Goal: Task Accomplishment & Management: Complete application form

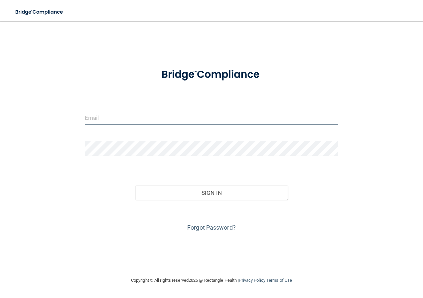
click at [204, 118] on input "email" at bounding box center [212, 117] width 254 height 15
type input "[PERSON_NAME][EMAIL_ADDRESS][PERSON_NAME][DOMAIN_NAME]"
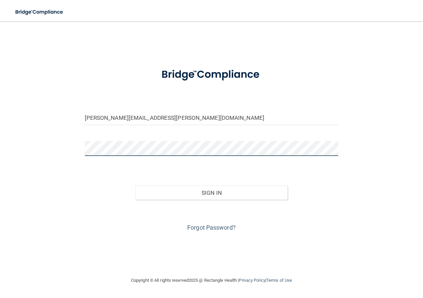
click at [135, 186] on button "Sign In" at bounding box center [211, 193] width 152 height 15
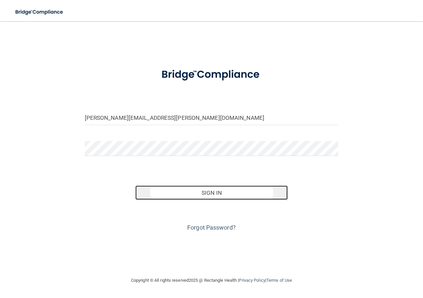
click at [189, 188] on button "Sign In" at bounding box center [211, 193] width 152 height 15
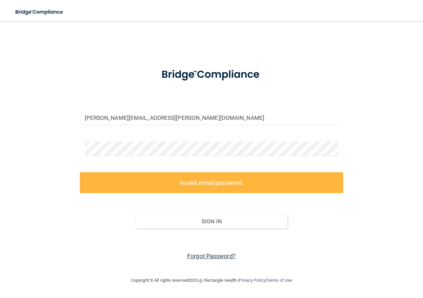
click at [203, 258] on link "Forgot Password?" at bounding box center [211, 256] width 49 height 7
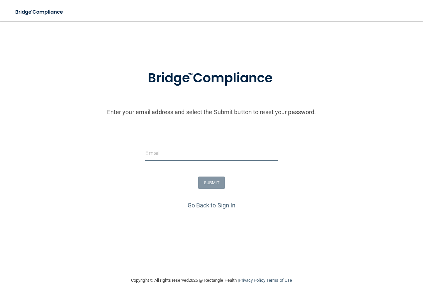
click at [177, 153] on input "email" at bounding box center [211, 153] width 132 height 15
type input "[PERSON_NAME][EMAIL_ADDRESS][PERSON_NAME][DOMAIN_NAME]"
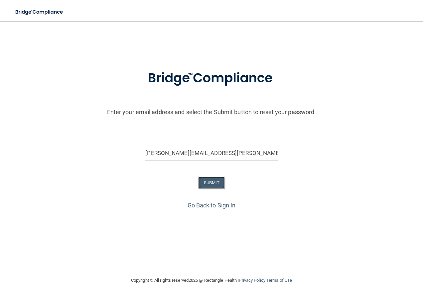
click at [217, 180] on button "SUBMIT" at bounding box center [211, 183] width 27 height 12
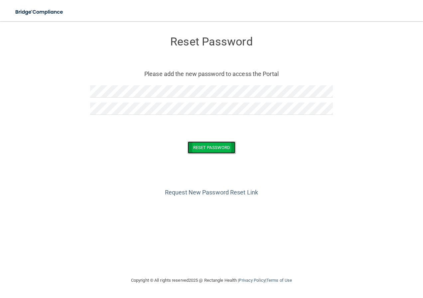
click at [199, 151] on button "Reset Password" at bounding box center [211, 148] width 48 height 12
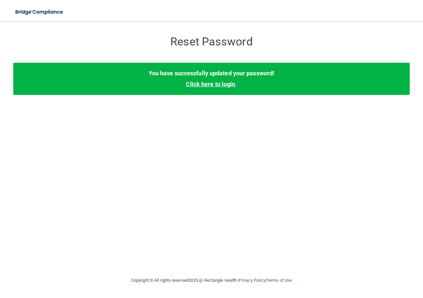
click at [227, 85] on link "Click here to login" at bounding box center [210, 84] width 49 height 7
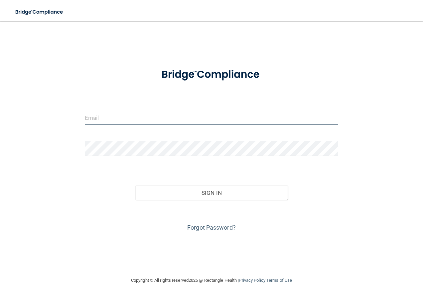
type input "[PERSON_NAME][EMAIL_ADDRESS][PERSON_NAME][DOMAIN_NAME]"
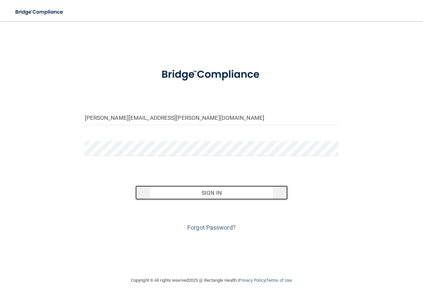
click at [206, 194] on button "Sign In" at bounding box center [211, 193] width 152 height 15
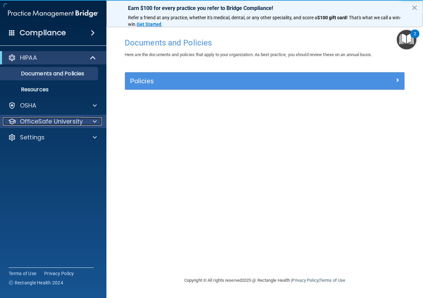
click at [93, 124] on span at bounding box center [95, 122] width 4 height 8
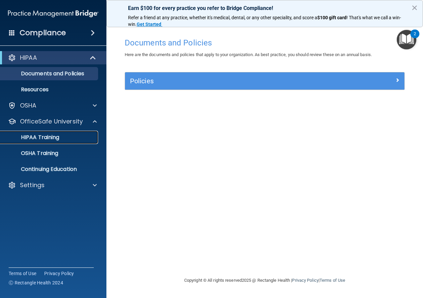
click at [51, 135] on p "HIPAA Training" at bounding box center [31, 137] width 55 height 7
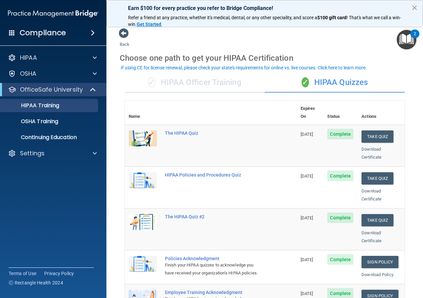
click at [218, 86] on div "✓ HIPAA Officer Training" at bounding box center [195, 83] width 140 height 20
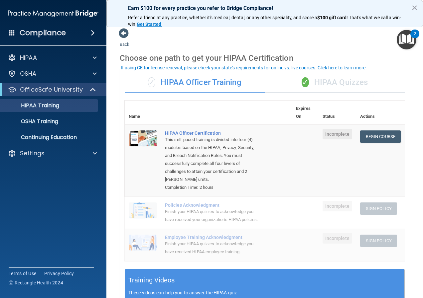
click at [314, 84] on div "✓ HIPAA Quizzes" at bounding box center [334, 83] width 140 height 20
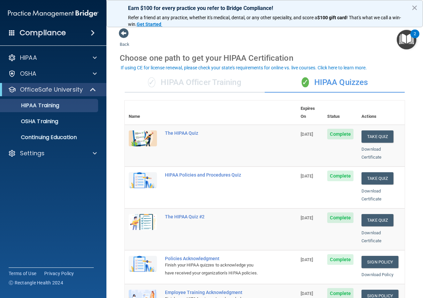
click at [408, 39] on img "Open Resource Center, 2 new notifications" at bounding box center [406, 40] width 20 height 20
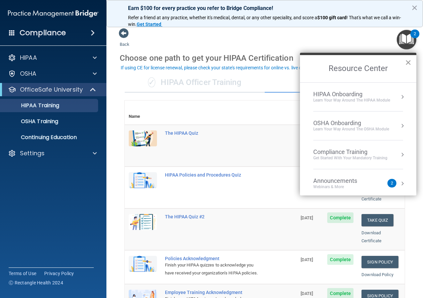
click at [408, 61] on button "×" at bounding box center [408, 62] width 6 height 11
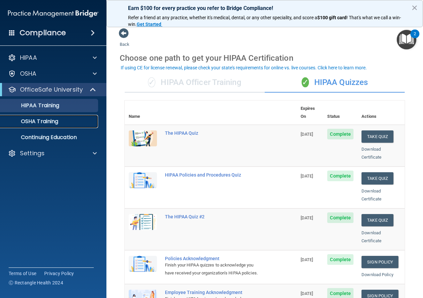
click at [63, 121] on div "OSHA Training" at bounding box center [49, 121] width 91 height 7
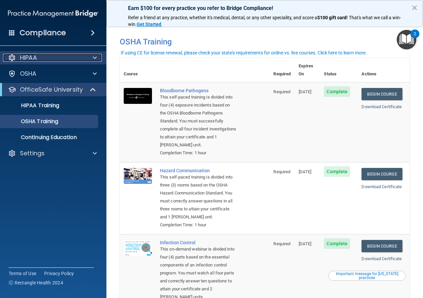
click at [65, 59] on div "HIPAA" at bounding box center [44, 58] width 82 height 8
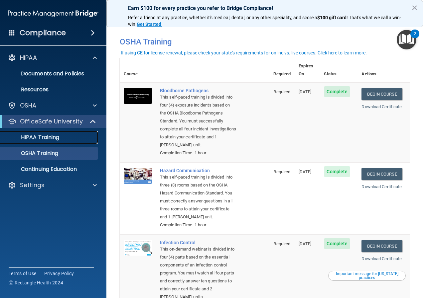
click at [77, 134] on div "HIPAA Training" at bounding box center [49, 137] width 91 height 7
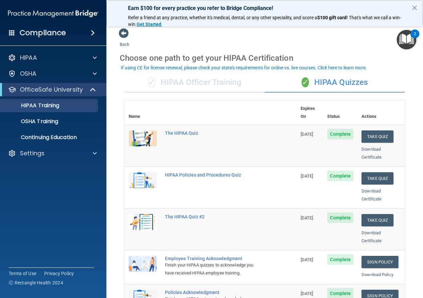
click at [413, 8] on button "×" at bounding box center [414, 7] width 6 height 11
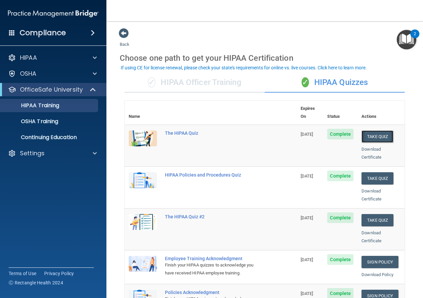
click at [378, 131] on button "Take Quiz" at bounding box center [377, 137] width 32 height 12
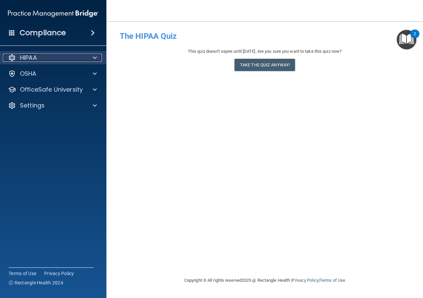
click at [93, 58] on span at bounding box center [95, 58] width 4 height 8
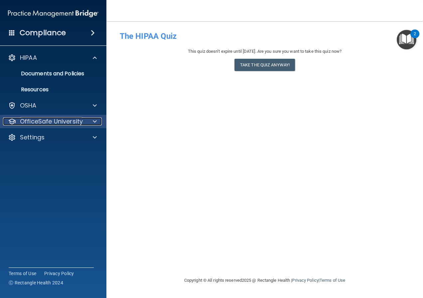
click at [94, 120] on span at bounding box center [95, 122] width 4 height 8
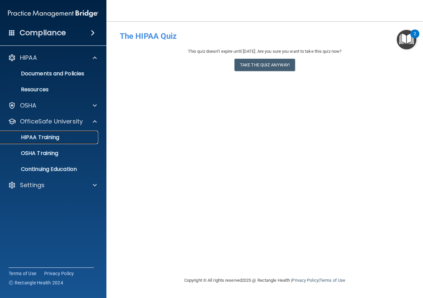
click at [63, 139] on div "HIPAA Training" at bounding box center [49, 137] width 91 height 7
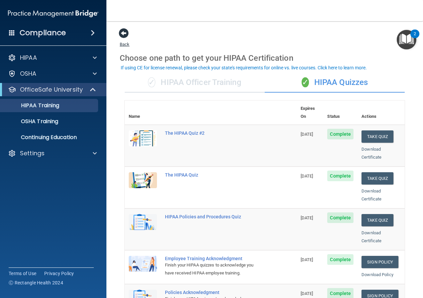
click at [124, 34] on span at bounding box center [124, 33] width 10 height 10
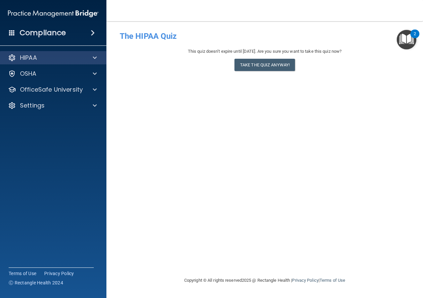
click at [88, 53] on div "HIPAA" at bounding box center [53, 57] width 107 height 13
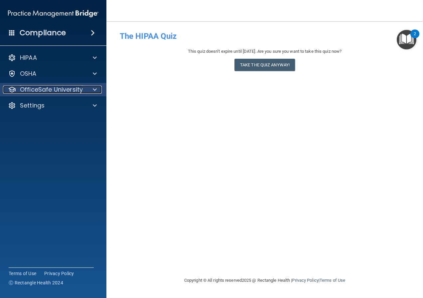
click at [95, 88] on span at bounding box center [95, 90] width 4 height 8
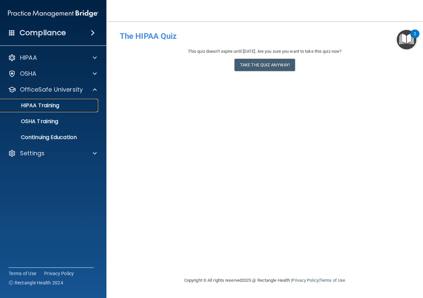
click at [89, 102] on link "HIPAA Training" at bounding box center [45, 105] width 105 height 13
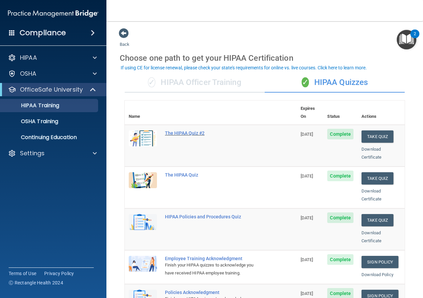
click at [195, 131] on div "The HIPAA Quiz #2" at bounding box center [214, 133] width 98 height 5
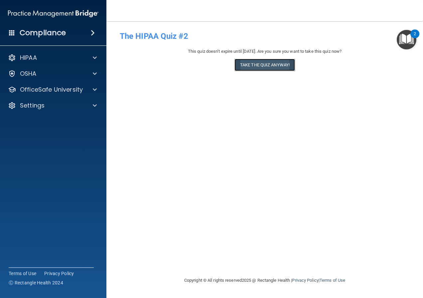
click at [273, 66] on button "Take the quiz anyway!" at bounding box center [264, 65] width 60 height 12
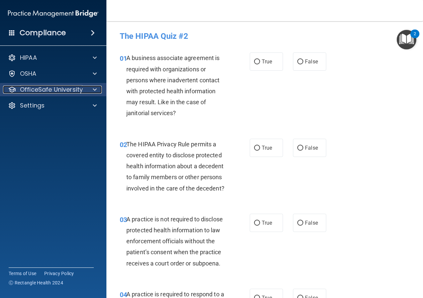
click at [95, 89] on span at bounding box center [95, 90] width 4 height 8
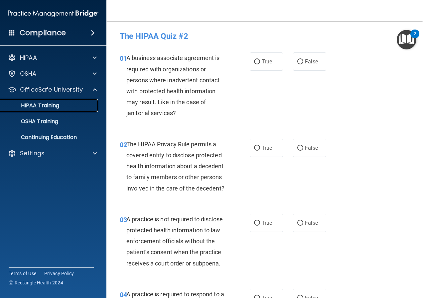
click at [82, 107] on div "HIPAA Training" at bounding box center [49, 105] width 91 height 7
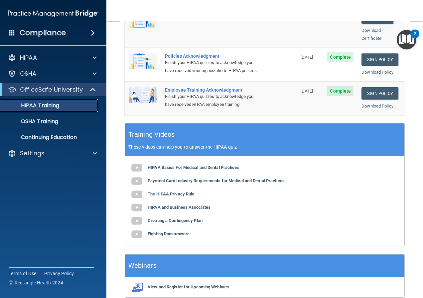
scroll to position [203, 0]
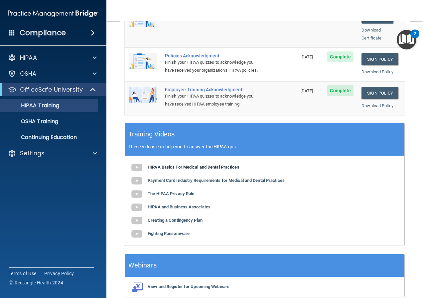
click at [183, 167] on b "HIPAA Basics For Medical and Dental Practices" at bounding box center [194, 167] width 92 height 5
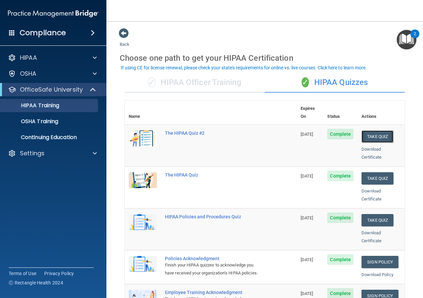
click at [373, 131] on button "Take Quiz" at bounding box center [377, 137] width 32 height 12
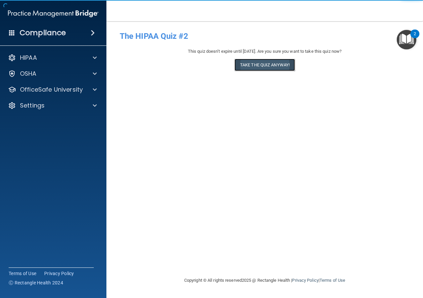
click at [276, 66] on button "Take the quiz anyway!" at bounding box center [264, 65] width 60 height 12
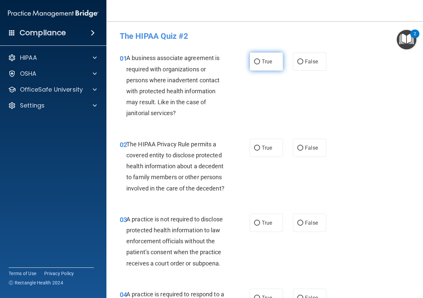
click at [256, 62] on input "True" at bounding box center [257, 61] width 6 height 5
radio input "true"
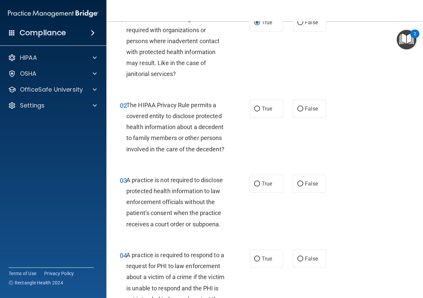
scroll to position [64, 0]
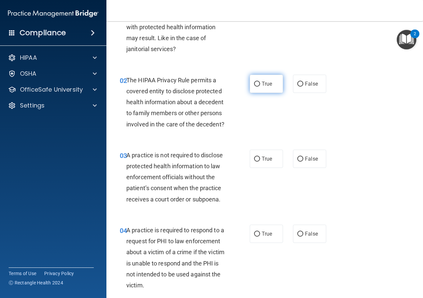
click at [254, 84] on input "True" at bounding box center [257, 84] width 6 height 5
radio input "true"
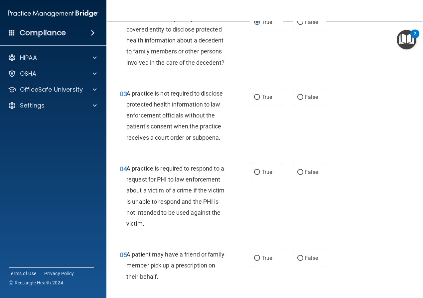
scroll to position [126, 0]
click at [301, 106] on label "False" at bounding box center [309, 97] width 33 height 18
click at [301, 100] on input "False" at bounding box center [300, 97] width 6 height 5
radio input "true"
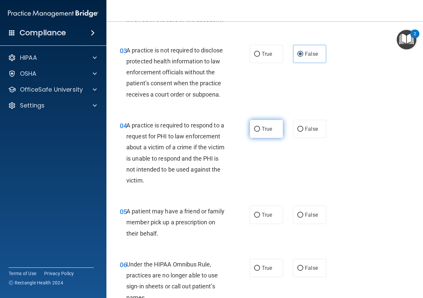
click at [257, 132] on input "True" at bounding box center [257, 129] width 6 height 5
radio input "true"
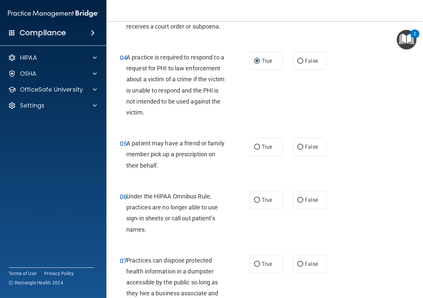
scroll to position [238, 0]
click at [257, 150] on input "True" at bounding box center [257, 147] width 6 height 5
radio input "true"
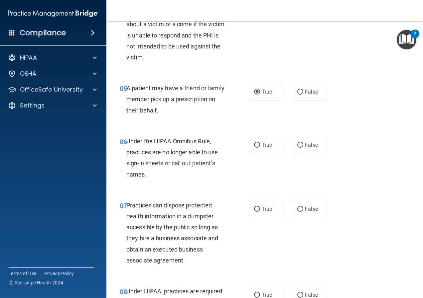
scroll to position [305, 0]
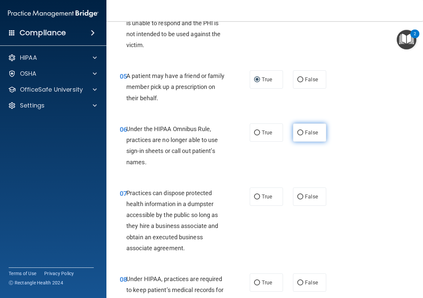
click at [310, 136] on span "False" at bounding box center [311, 133] width 13 height 6
click at [303, 136] on input "False" at bounding box center [300, 133] width 6 height 5
radio input "true"
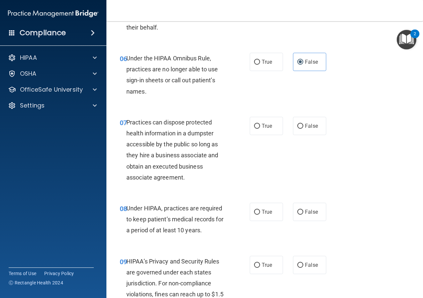
scroll to position [376, 0]
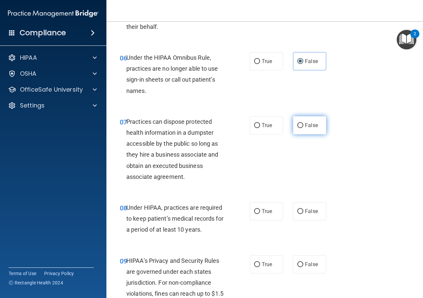
click at [305, 129] on span "False" at bounding box center [311, 125] width 13 height 6
click at [303, 128] on input "False" at bounding box center [300, 125] width 6 height 5
radio input "true"
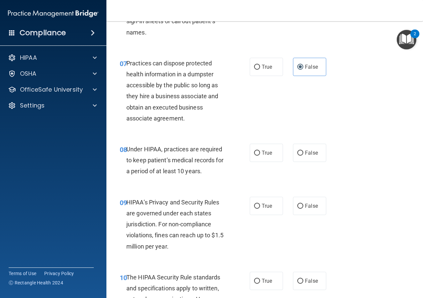
scroll to position [435, 0]
click at [308, 162] on label "False" at bounding box center [309, 153] width 33 height 18
click at [303, 155] on input "False" at bounding box center [300, 153] width 6 height 5
radio input "true"
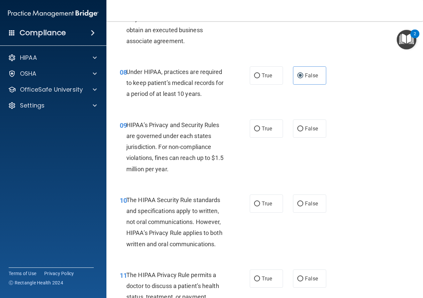
scroll to position [514, 0]
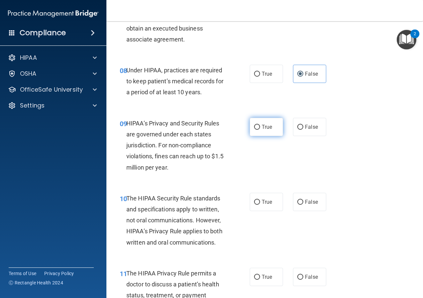
click at [262, 130] on span "True" at bounding box center [266, 127] width 10 height 6
click at [260, 130] on input "True" at bounding box center [257, 127] width 6 height 5
radio input "true"
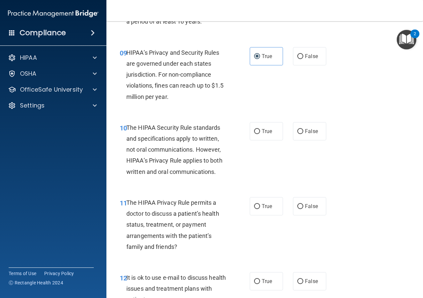
scroll to position [585, 0]
click at [269, 134] on span "True" at bounding box center [266, 131] width 10 height 6
click at [260, 134] on input "True" at bounding box center [257, 131] width 6 height 5
radio input "true"
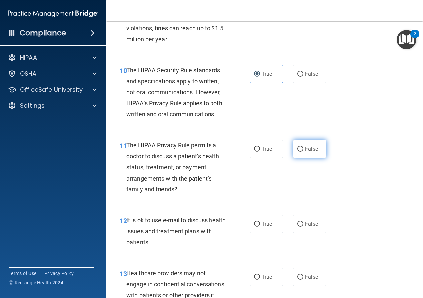
click at [311, 158] on label "False" at bounding box center [309, 149] width 33 height 18
click at [303, 152] on input "False" at bounding box center [300, 149] width 6 height 5
radio input "true"
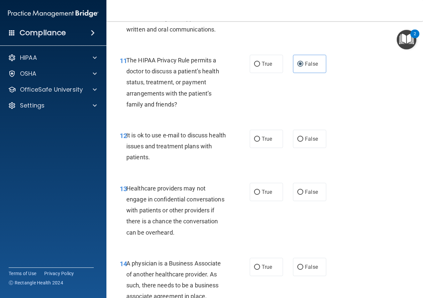
scroll to position [730, 0]
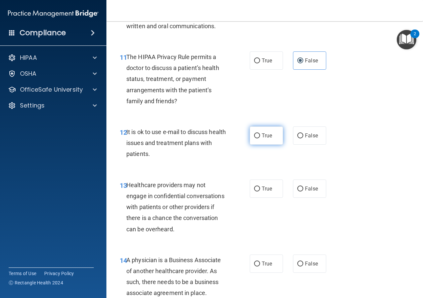
click at [267, 139] on span "True" at bounding box center [266, 136] width 10 height 6
click at [260, 139] on input "True" at bounding box center [257, 136] width 6 height 5
radio input "true"
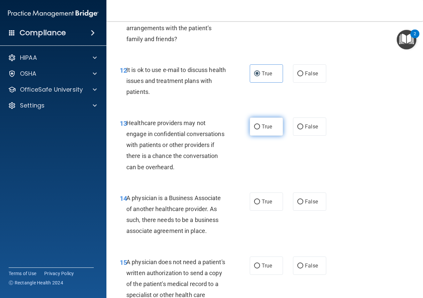
click at [254, 130] on input "True" at bounding box center [257, 127] width 6 height 5
radio input "true"
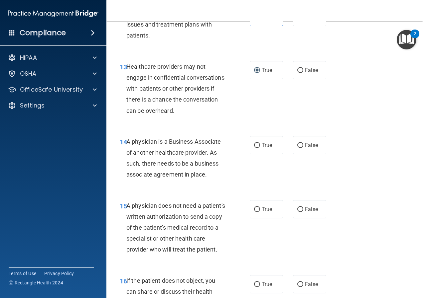
scroll to position [849, 0]
click at [293, 154] on label "False" at bounding box center [309, 145] width 33 height 18
click at [297, 148] on input "False" at bounding box center [300, 145] width 6 height 5
radio input "true"
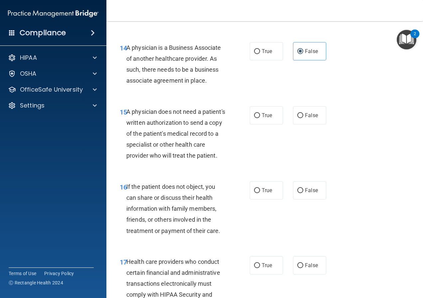
scroll to position [943, 0]
click at [308, 120] on label "False" at bounding box center [309, 115] width 33 height 18
click at [303, 118] on input "False" at bounding box center [300, 115] width 6 height 5
radio input "true"
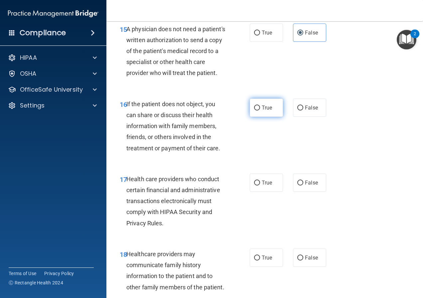
click at [262, 111] on span "True" at bounding box center [266, 108] width 10 height 6
click at [260, 111] on input "True" at bounding box center [257, 108] width 6 height 5
radio input "true"
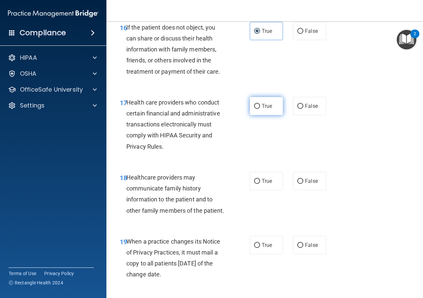
click at [272, 115] on label "True" at bounding box center [266, 106] width 33 height 18
click at [260, 109] on input "True" at bounding box center [257, 106] width 6 height 5
radio input "true"
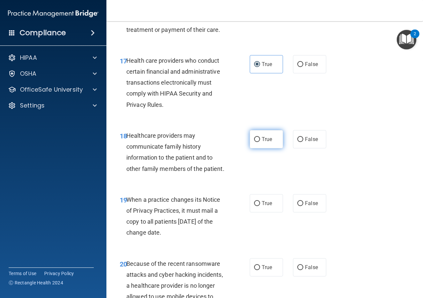
click at [265, 143] on span "True" at bounding box center [266, 139] width 10 height 6
click at [260, 142] on input "True" at bounding box center [257, 139] width 6 height 5
radio input "true"
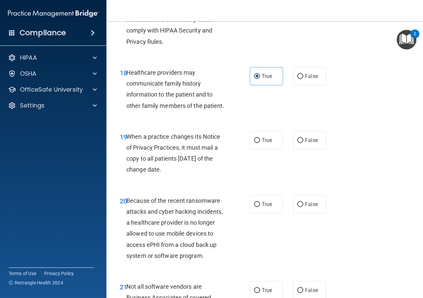
scroll to position [1208, 0]
click at [268, 143] on span "True" at bounding box center [266, 140] width 10 height 6
click at [260, 143] on input "True" at bounding box center [257, 140] width 6 height 5
radio input "true"
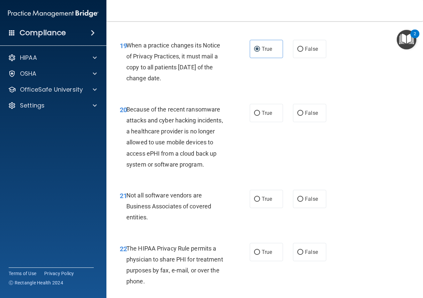
scroll to position [1299, 0]
click at [297, 116] on input "False" at bounding box center [300, 113] width 6 height 5
radio input "true"
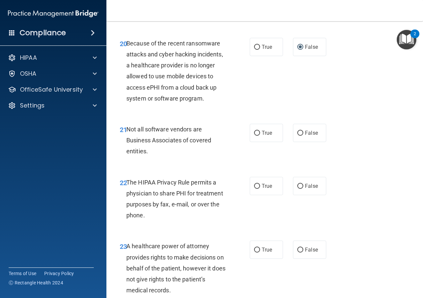
scroll to position [1365, 0]
click at [262, 142] on label "True" at bounding box center [266, 133] width 33 height 18
click at [260, 136] on input "True" at bounding box center [257, 133] width 6 height 5
radio input "true"
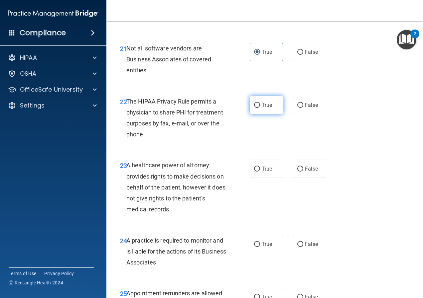
click at [262, 108] on span "True" at bounding box center [266, 105] width 10 height 6
click at [260, 108] on input "True" at bounding box center [257, 105] width 6 height 5
radio input "true"
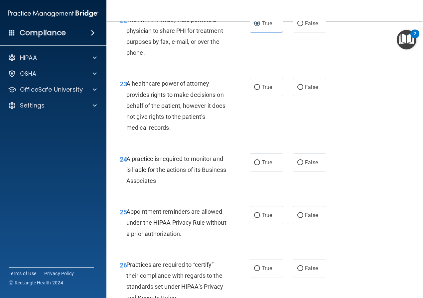
scroll to position [1537, 0]
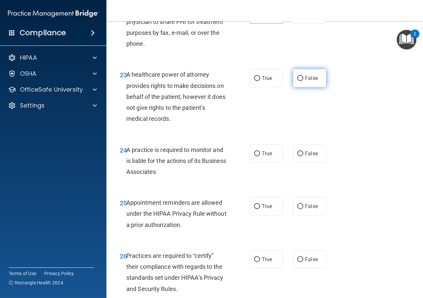
click at [305, 81] on span "False" at bounding box center [311, 78] width 13 height 6
click at [303, 81] on input "False" at bounding box center [300, 78] width 6 height 5
radio input "true"
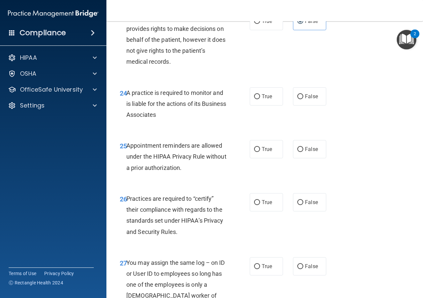
scroll to position [1594, 0]
click at [308, 99] on span "False" at bounding box center [311, 96] width 13 height 6
click at [303, 99] on input "False" at bounding box center [300, 96] width 6 height 5
radio input "true"
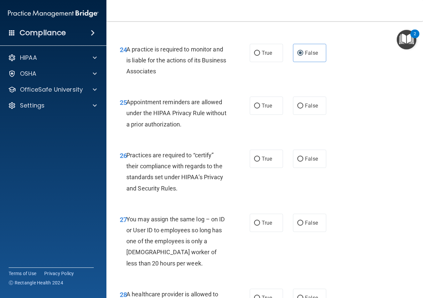
scroll to position [1638, 0]
click at [266, 109] on span "True" at bounding box center [266, 105] width 10 height 6
click at [260, 108] on input "True" at bounding box center [257, 105] width 6 height 5
radio input "true"
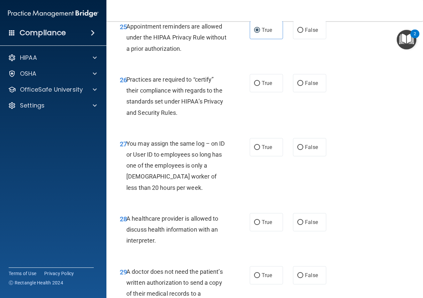
scroll to position [1713, 0]
click at [262, 86] on span "True" at bounding box center [266, 83] width 10 height 6
click at [260, 86] on input "True" at bounding box center [257, 83] width 6 height 5
radio input "true"
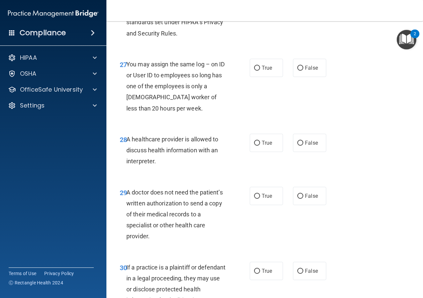
scroll to position [1793, 0]
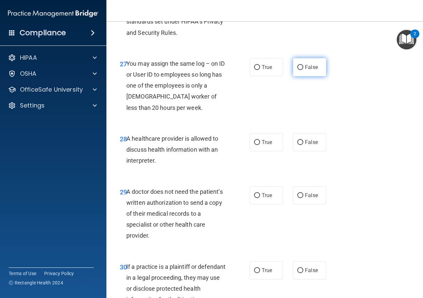
click at [305, 70] on span "False" at bounding box center [311, 67] width 13 height 6
click at [302, 70] on input "False" at bounding box center [300, 67] width 6 height 5
radio input "true"
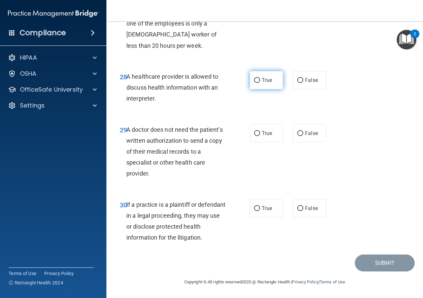
click at [265, 81] on span "True" at bounding box center [266, 80] width 10 height 6
click at [260, 81] on input "True" at bounding box center [257, 80] width 6 height 5
radio input "true"
click at [264, 136] on span "True" at bounding box center [266, 133] width 10 height 6
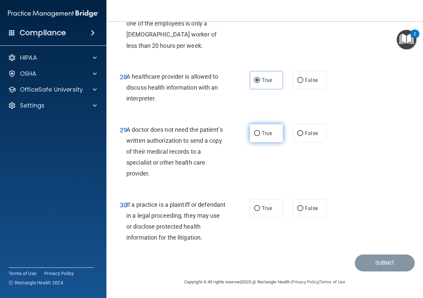
click at [260, 136] on input "True" at bounding box center [257, 133] width 6 height 5
radio input "true"
click at [305, 133] on span "False" at bounding box center [311, 133] width 13 height 6
click at [302, 133] on input "False" at bounding box center [300, 133] width 6 height 5
radio input "true"
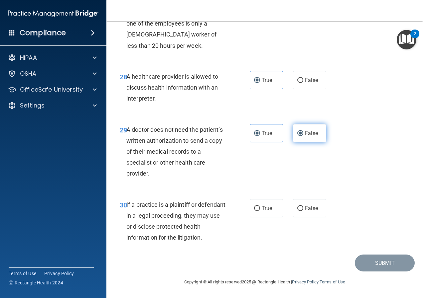
radio input "false"
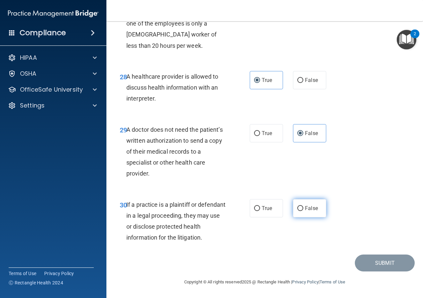
click at [315, 203] on label "False" at bounding box center [309, 208] width 33 height 18
click at [303, 206] on input "False" at bounding box center [300, 208] width 6 height 5
radio input "true"
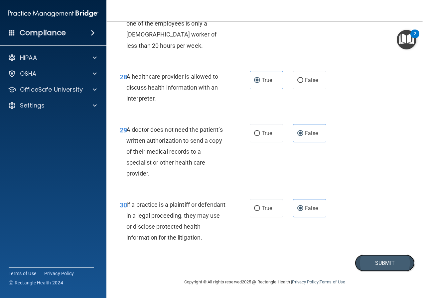
click at [377, 265] on button "Submit" at bounding box center [385, 263] width 60 height 17
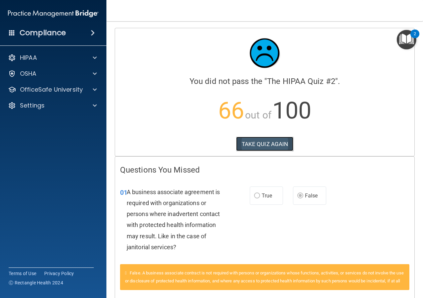
click at [263, 147] on button "TAKE QUIZ AGAIN" at bounding box center [264, 144] width 57 height 15
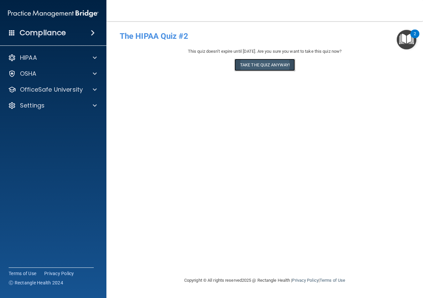
click at [268, 65] on button "Take the quiz anyway!" at bounding box center [264, 65] width 60 height 12
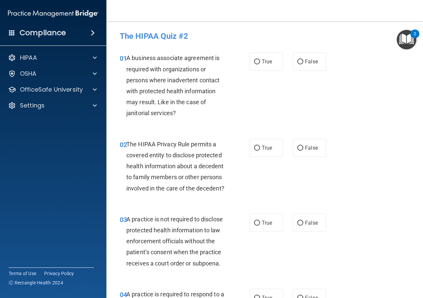
click at [268, 65] on label "True" at bounding box center [266, 61] width 33 height 18
click at [260, 64] on input "True" at bounding box center [257, 61] width 6 height 5
radio input "true"
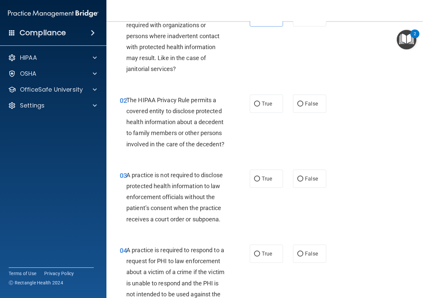
scroll to position [44, 0]
click at [258, 108] on label "True" at bounding box center [266, 104] width 33 height 18
click at [258, 107] on input "True" at bounding box center [257, 104] width 6 height 5
radio input "true"
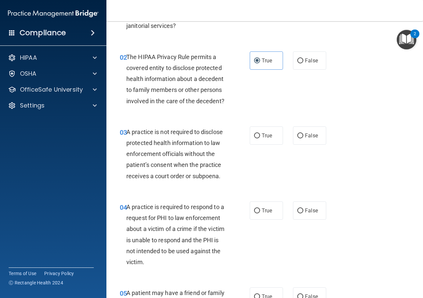
scroll to position [87, 0]
click at [306, 139] on span "False" at bounding box center [311, 136] width 13 height 6
click at [303, 139] on input "False" at bounding box center [300, 136] width 6 height 5
radio input "true"
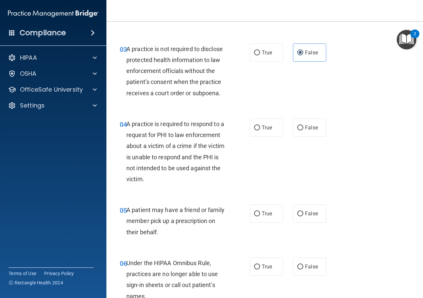
scroll to position [171, 0]
click at [266, 131] on span "True" at bounding box center [266, 127] width 10 height 6
click at [260, 130] on input "True" at bounding box center [257, 127] width 6 height 5
radio input "true"
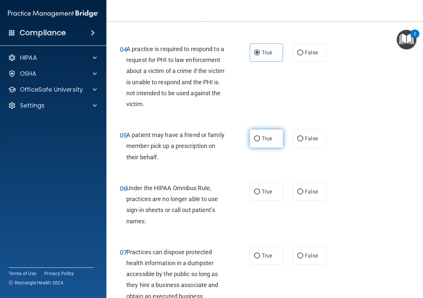
click at [266, 142] on span "True" at bounding box center [266, 139] width 10 height 6
click at [260, 142] on input "True" at bounding box center [257, 139] width 6 height 5
radio input "true"
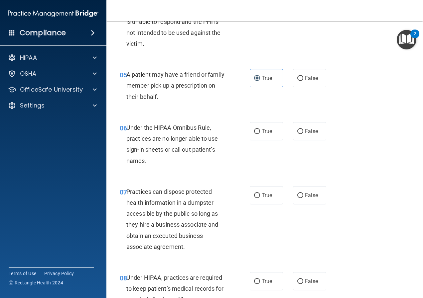
scroll to position [306, 0]
click at [308, 140] on label "False" at bounding box center [309, 131] width 33 height 18
click at [303, 134] on input "False" at bounding box center [300, 131] width 6 height 5
radio input "true"
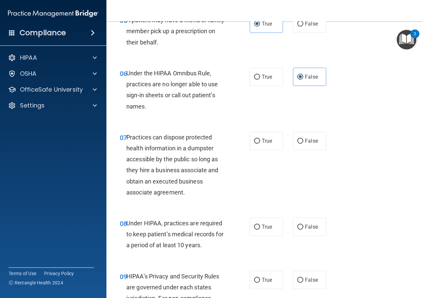
scroll to position [360, 0]
click at [305, 145] on span "False" at bounding box center [311, 141] width 13 height 6
click at [302, 144] on input "False" at bounding box center [300, 141] width 6 height 5
radio input "true"
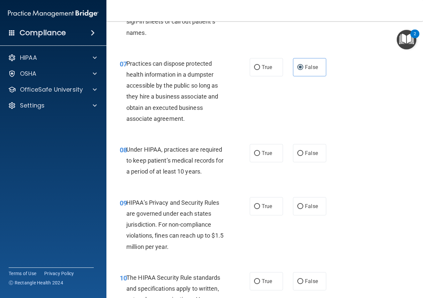
scroll to position [435, 0]
click at [298, 156] on input "False" at bounding box center [300, 153] width 6 height 5
radio input "true"
click at [263, 215] on label "True" at bounding box center [266, 206] width 33 height 18
click at [260, 209] on input "True" at bounding box center [257, 206] width 6 height 5
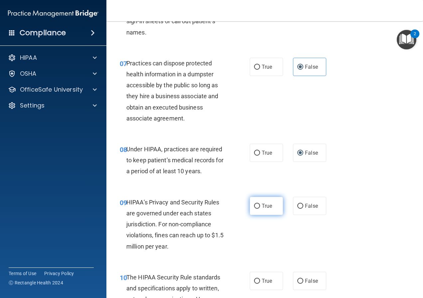
radio input "true"
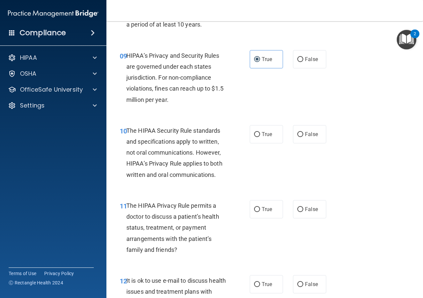
scroll to position [582, 0]
click at [258, 143] on label "True" at bounding box center [266, 134] width 33 height 18
click at [258, 137] on input "True" at bounding box center [257, 134] width 6 height 5
radio input "true"
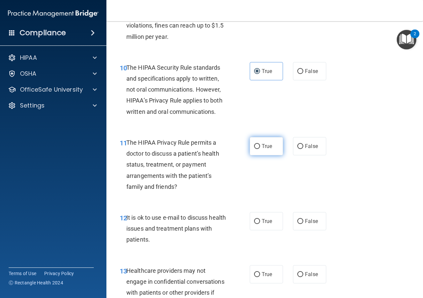
click at [256, 149] on input "True" at bounding box center [257, 146] width 6 height 5
radio input "true"
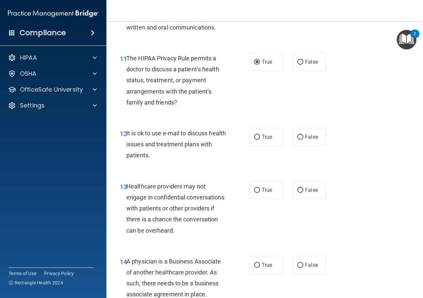
scroll to position [729, 0]
click at [256, 146] on label "True" at bounding box center [266, 137] width 33 height 18
click at [256, 140] on input "True" at bounding box center [257, 137] width 6 height 5
radio input "true"
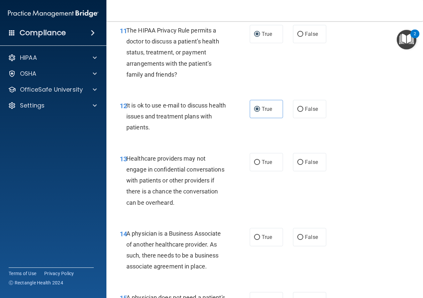
scroll to position [757, 0]
click at [305, 165] on span "False" at bounding box center [311, 162] width 13 height 6
click at [302, 165] on input "False" at bounding box center [300, 162] width 6 height 5
radio input "true"
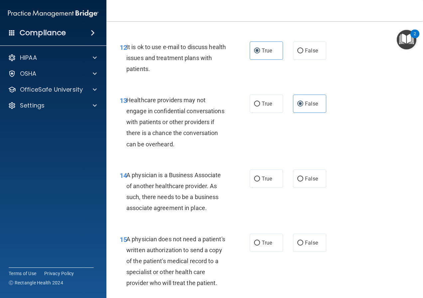
scroll to position [816, 0]
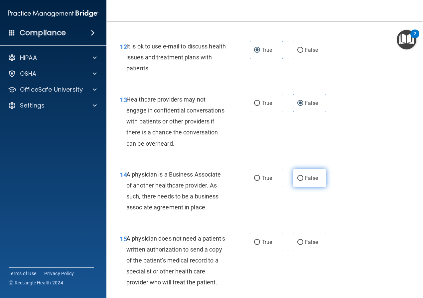
click at [308, 187] on label "False" at bounding box center [309, 178] width 33 height 18
click at [303, 181] on input "False" at bounding box center [300, 178] width 6 height 5
radio input "true"
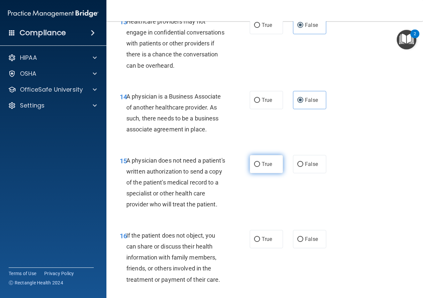
click at [267, 167] on span "True" at bounding box center [266, 164] width 10 height 6
click at [260, 167] on input "True" at bounding box center [257, 164] width 6 height 5
radio input "true"
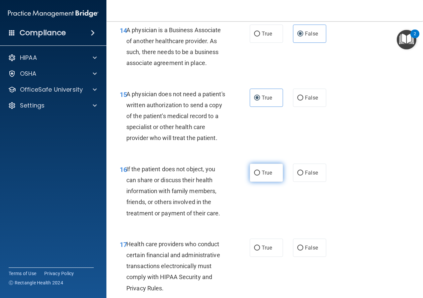
click at [268, 176] on span "True" at bounding box center [266, 173] width 10 height 6
click at [260, 176] on input "True" at bounding box center [257, 173] width 6 height 5
radio input "true"
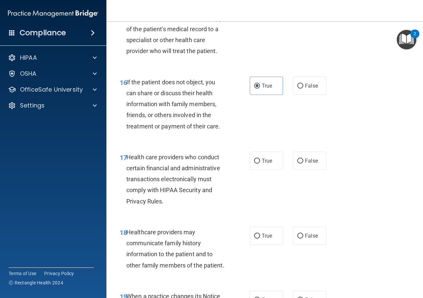
scroll to position [1048, 0]
click at [258, 170] on label "True" at bounding box center [266, 161] width 33 height 18
click at [258, 163] on input "True" at bounding box center [257, 160] width 6 height 5
radio input "true"
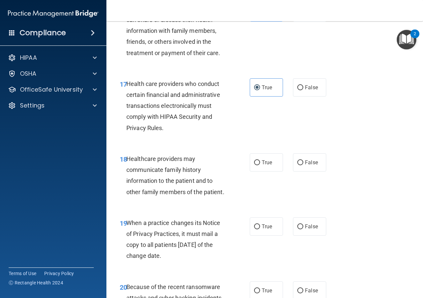
scroll to position [1121, 0]
click at [300, 171] on label "False" at bounding box center [309, 162] width 33 height 18
click at [300, 165] on input "False" at bounding box center [300, 162] width 6 height 5
radio input "true"
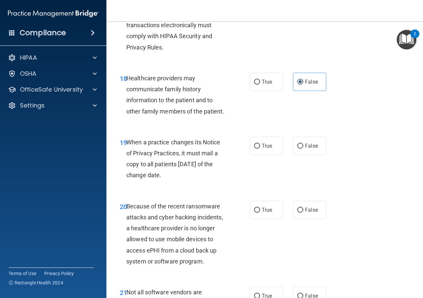
scroll to position [1202, 0]
click at [306, 149] on span "False" at bounding box center [311, 146] width 13 height 6
click at [303, 149] on input "False" at bounding box center [300, 146] width 6 height 5
radio input "true"
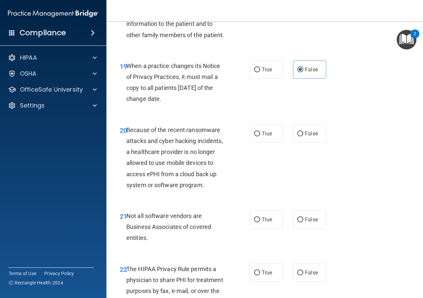
scroll to position [1278, 0]
click at [304, 143] on label "False" at bounding box center [309, 134] width 33 height 18
click at [303, 137] on input "False" at bounding box center [300, 134] width 6 height 5
radio input "true"
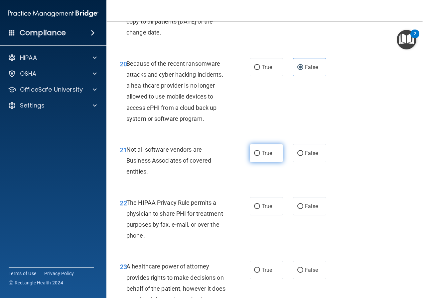
click at [258, 162] on label "True" at bounding box center [266, 153] width 33 height 18
click at [258, 156] on input "True" at bounding box center [257, 153] width 6 height 5
radio input "true"
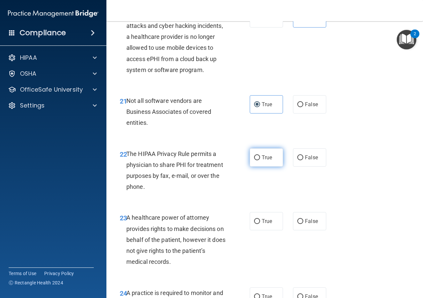
click at [263, 161] on span "True" at bounding box center [266, 158] width 10 height 6
click at [260, 160] on input "True" at bounding box center [257, 157] width 6 height 5
radio input "true"
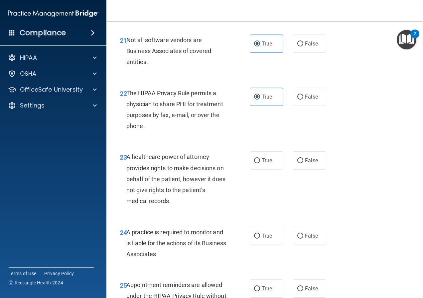
drag, startPoint x: 329, startPoint y: 206, endPoint x: 288, endPoint y: 223, distance: 44.4
click at [288, 218] on div "23 A healthcare power of attorney provides rights to make decisions on behalf o…" at bounding box center [265, 180] width 300 height 75
click at [309, 164] on span "False" at bounding box center [311, 160] width 13 height 6
click at [303, 163] on input "False" at bounding box center [300, 160] width 6 height 5
radio input "true"
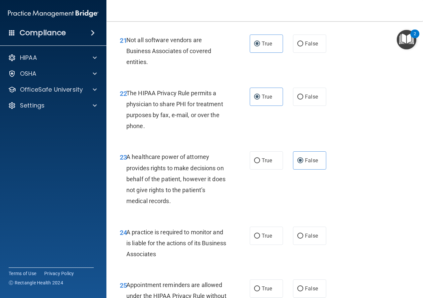
scroll to position [1550, 0]
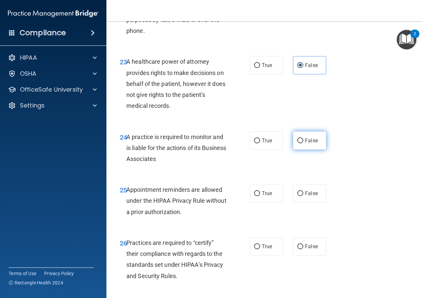
click at [305, 144] on span "False" at bounding box center [311, 141] width 13 height 6
click at [303, 144] on input "False" at bounding box center [300, 141] width 6 height 5
radio input "true"
click at [262, 197] on span "True" at bounding box center [266, 193] width 10 height 6
click at [260, 196] on input "True" at bounding box center [257, 193] width 6 height 5
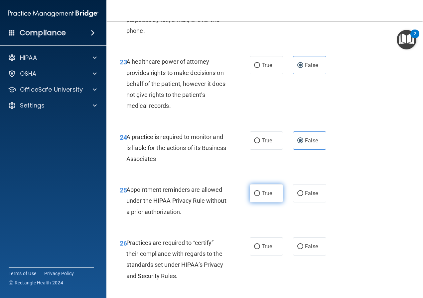
radio input "true"
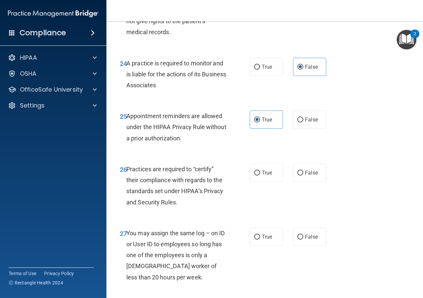
scroll to position [1647, 0]
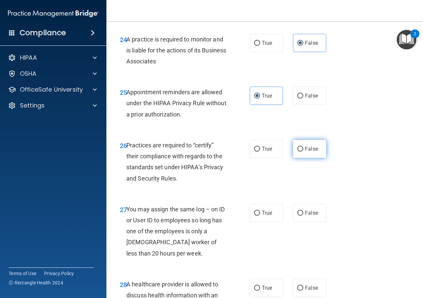
click at [305, 152] on span "False" at bounding box center [311, 149] width 13 height 6
click at [303, 152] on input "False" at bounding box center [300, 149] width 6 height 5
radio input "true"
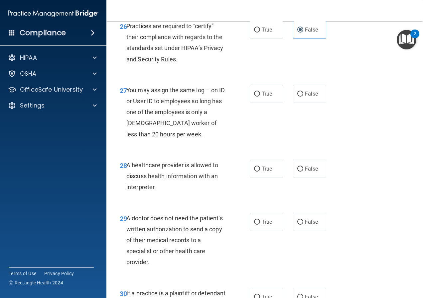
scroll to position [1767, 0]
click at [305, 97] on span "False" at bounding box center [311, 94] width 13 height 6
click at [303, 97] on input "False" at bounding box center [300, 94] width 6 height 5
radio input "true"
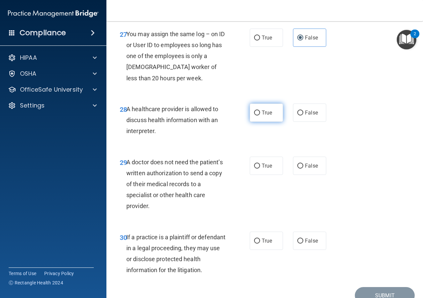
click at [264, 116] on span "True" at bounding box center [266, 113] width 10 height 6
click at [260, 116] on input "True" at bounding box center [257, 113] width 6 height 5
radio input "true"
click at [261, 169] on span "True" at bounding box center [266, 166] width 10 height 6
click at [260, 169] on input "True" at bounding box center [257, 166] width 6 height 5
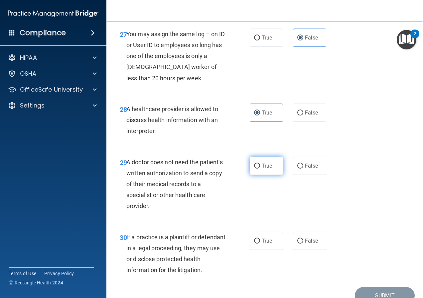
radio input "true"
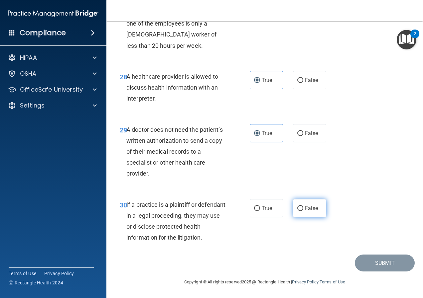
click at [305, 208] on span "False" at bounding box center [311, 208] width 13 height 6
click at [303, 208] on input "False" at bounding box center [300, 208] width 6 height 5
radio input "true"
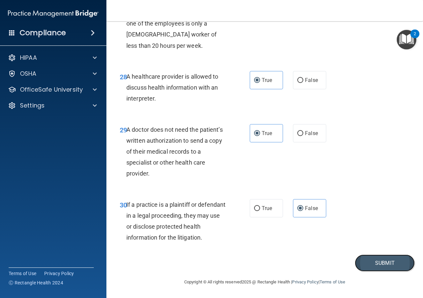
click at [371, 262] on button "Submit" at bounding box center [385, 263] width 60 height 17
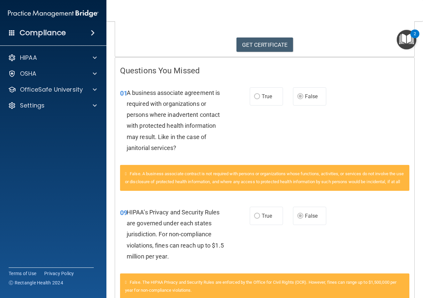
scroll to position [57, 0]
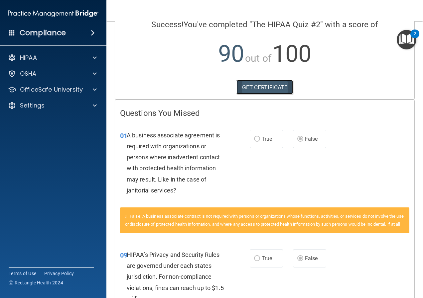
click at [251, 85] on link "GET CERTIFICATE" at bounding box center [264, 87] width 57 height 15
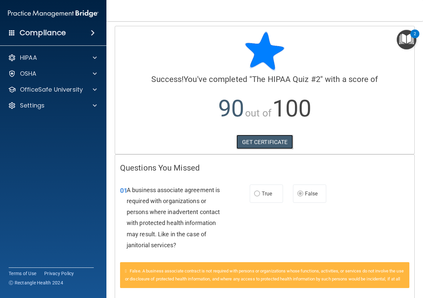
scroll to position [0, 0]
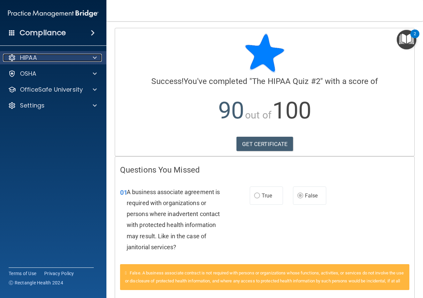
click at [94, 56] on span at bounding box center [95, 58] width 4 height 8
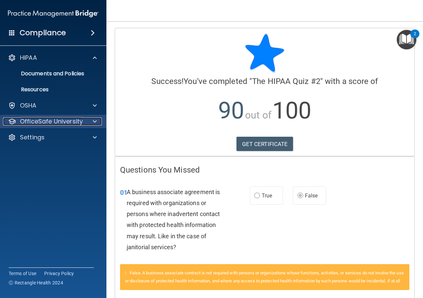
click at [93, 121] on span at bounding box center [95, 122] width 4 height 8
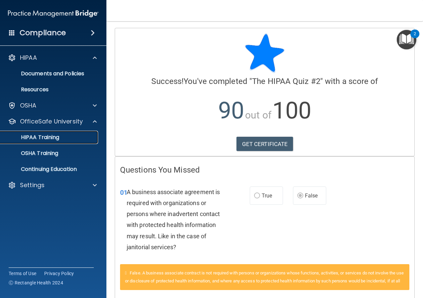
click at [76, 134] on div "HIPAA Training" at bounding box center [49, 137] width 91 height 7
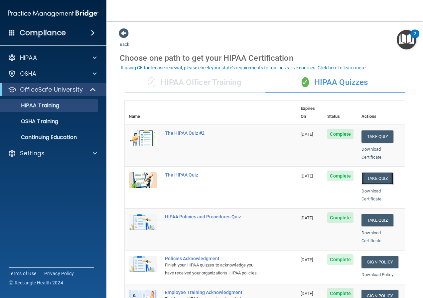
click at [374, 172] on button "Take Quiz" at bounding box center [377, 178] width 32 height 12
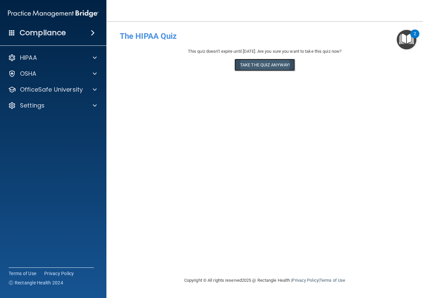
click at [251, 62] on button "Take the quiz anyway!" at bounding box center [264, 65] width 60 height 12
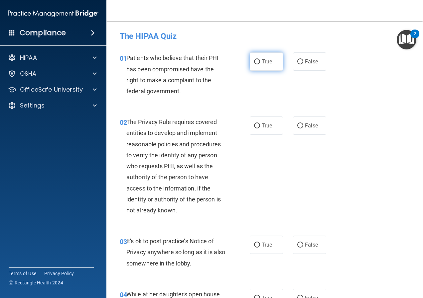
click at [258, 60] on label "True" at bounding box center [266, 61] width 33 height 18
click at [258, 60] on input "True" at bounding box center [257, 61] width 6 height 5
radio input "true"
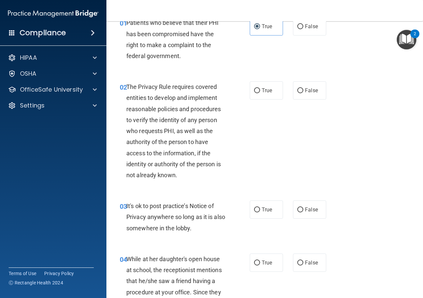
scroll to position [36, 0]
click at [269, 92] on span "True" at bounding box center [266, 90] width 10 height 6
click at [260, 92] on input "True" at bounding box center [257, 90] width 6 height 5
radio input "true"
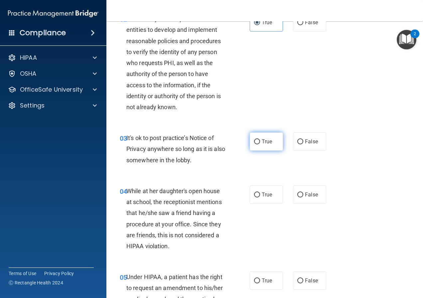
click at [261, 141] on span "True" at bounding box center [266, 142] width 10 height 6
click at [260, 141] on input "True" at bounding box center [257, 142] width 6 height 5
radio input "true"
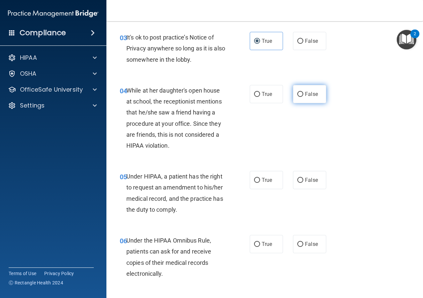
click at [305, 95] on span "False" at bounding box center [311, 94] width 13 height 6
click at [303, 95] on input "False" at bounding box center [300, 94] width 6 height 5
radio input "true"
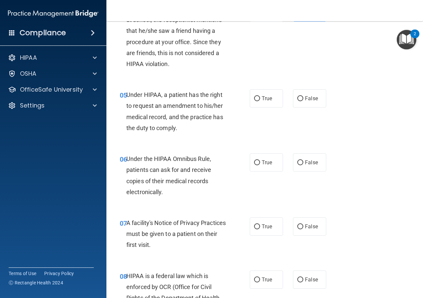
scroll to position [286, 0]
click at [305, 99] on span "False" at bounding box center [311, 98] width 13 height 6
click at [303, 99] on input "False" at bounding box center [300, 98] width 6 height 5
radio input "true"
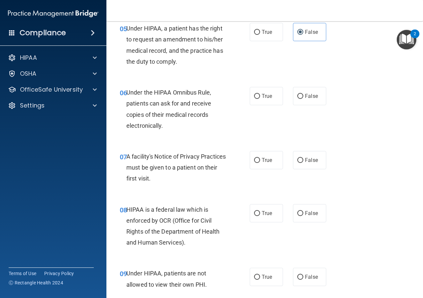
scroll to position [353, 0]
click at [265, 97] on span "True" at bounding box center [266, 96] width 10 height 6
click at [260, 97] on input "True" at bounding box center [257, 96] width 6 height 5
radio input "true"
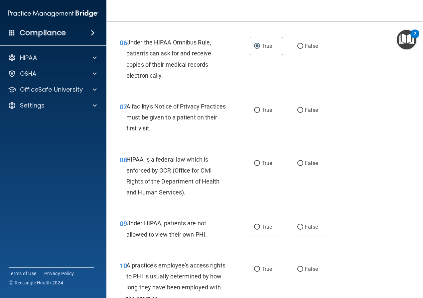
scroll to position [402, 0]
click at [269, 114] on label "True" at bounding box center [266, 110] width 33 height 18
click at [260, 113] on input "True" at bounding box center [257, 110] width 6 height 5
radio input "true"
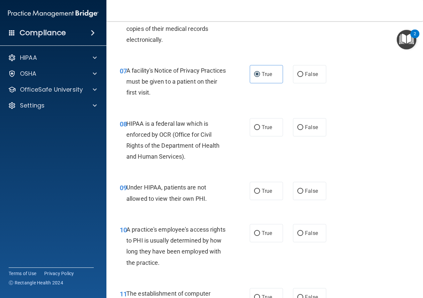
scroll to position [440, 0]
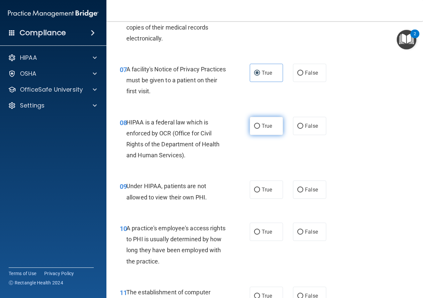
click at [264, 125] on span "True" at bounding box center [266, 126] width 10 height 6
click at [260, 125] on input "True" at bounding box center [257, 126] width 6 height 5
radio input "true"
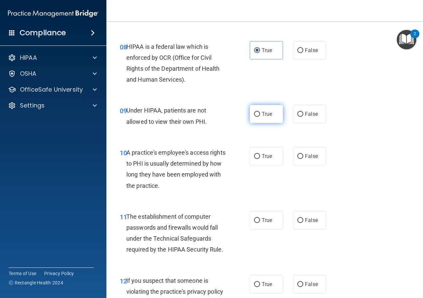
click at [263, 112] on span "True" at bounding box center [266, 114] width 10 height 6
click at [260, 112] on input "True" at bounding box center [257, 114] width 6 height 5
radio input "true"
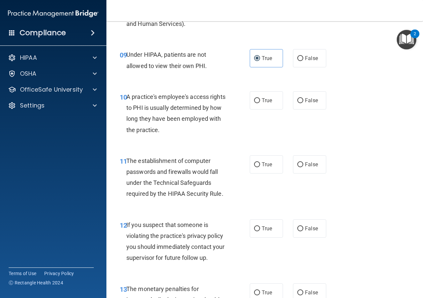
scroll to position [571, 0]
click at [302, 105] on label "False" at bounding box center [309, 100] width 33 height 18
click at [302, 103] on input "False" at bounding box center [300, 100] width 6 height 5
radio input "true"
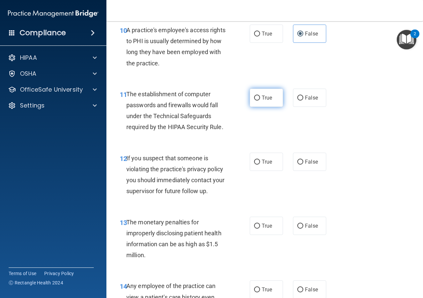
click at [267, 95] on span "True" at bounding box center [266, 98] width 10 height 6
click at [260, 96] on input "True" at bounding box center [257, 98] width 6 height 5
radio input "true"
click at [261, 164] on span "True" at bounding box center [266, 162] width 10 height 6
click at [259, 164] on input "True" at bounding box center [257, 162] width 6 height 5
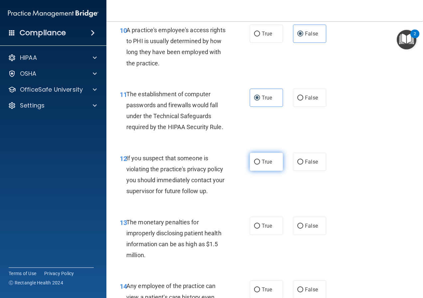
radio input "true"
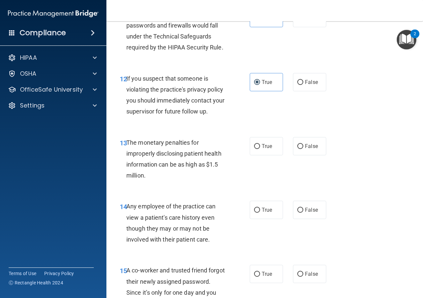
scroll to position [718, 0]
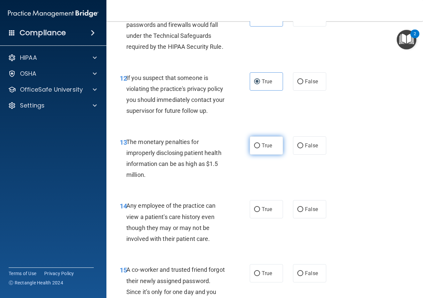
click at [261, 147] on span "True" at bounding box center [266, 146] width 10 height 6
click at [260, 147] on input "True" at bounding box center [257, 146] width 6 height 5
radio input "true"
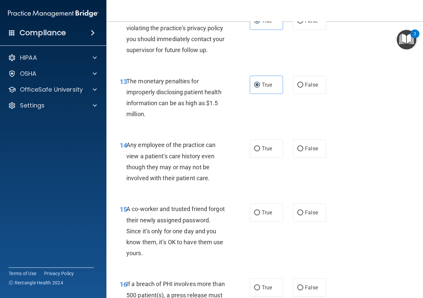
scroll to position [779, 0]
click at [305, 148] on span "False" at bounding box center [311, 148] width 13 height 6
click at [303, 148] on input "False" at bounding box center [300, 148] width 6 height 5
radio input "true"
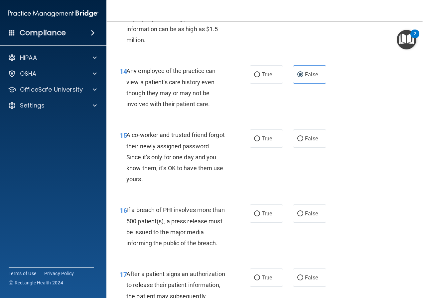
scroll to position [854, 0]
click at [306, 139] on span "False" at bounding box center [311, 138] width 13 height 6
click at [303, 139] on input "False" at bounding box center [300, 138] width 6 height 5
radio input "true"
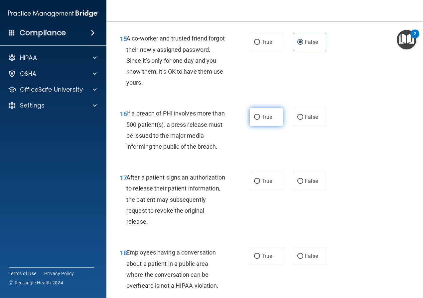
click at [266, 113] on label "True" at bounding box center [266, 117] width 33 height 18
click at [260, 115] on input "True" at bounding box center [257, 117] width 6 height 5
radio input "true"
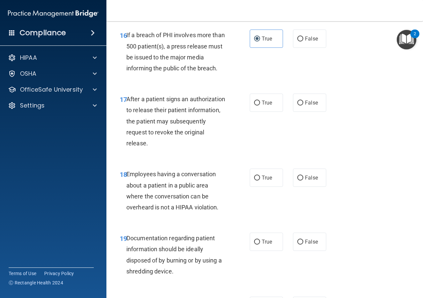
scroll to position [1029, 0]
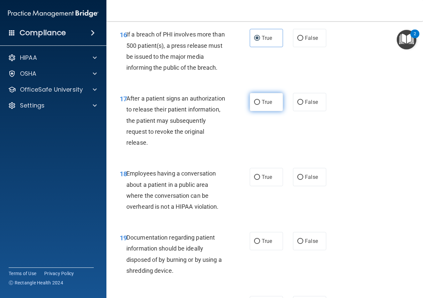
click at [268, 102] on span "True" at bounding box center [266, 102] width 10 height 6
click at [260, 102] on input "True" at bounding box center [257, 102] width 6 height 5
radio input "true"
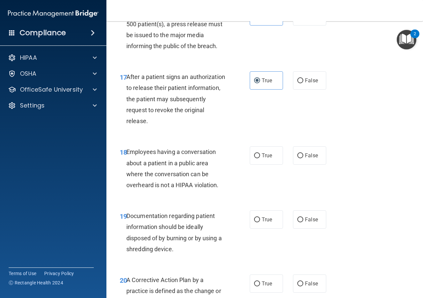
scroll to position [1051, 0]
click at [261, 156] on span "True" at bounding box center [266, 155] width 10 height 6
click at [259, 156] on input "True" at bounding box center [257, 155] width 6 height 5
radio input "true"
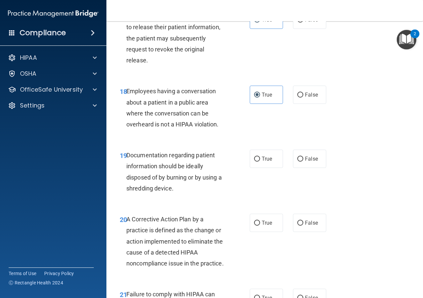
scroll to position [1114, 0]
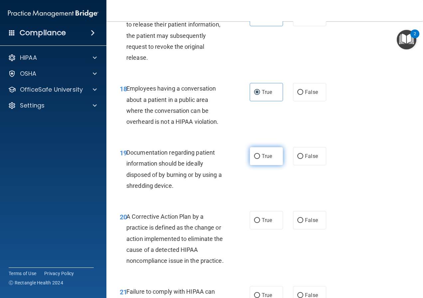
click at [274, 154] on label "True" at bounding box center [266, 156] width 33 height 18
click at [260, 154] on input "True" at bounding box center [257, 156] width 6 height 5
radio input "true"
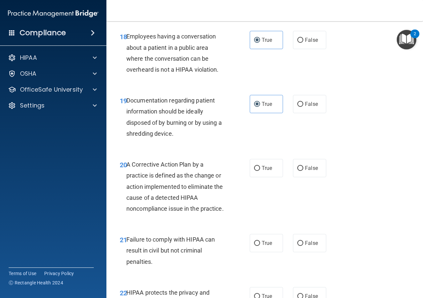
scroll to position [1167, 0]
drag, startPoint x: 260, startPoint y: 165, endPoint x: 258, endPoint y: 168, distance: 3.8
click at [258, 168] on label "True" at bounding box center [266, 168] width 33 height 18
click at [258, 168] on input "True" at bounding box center [257, 168] width 6 height 5
radio input "true"
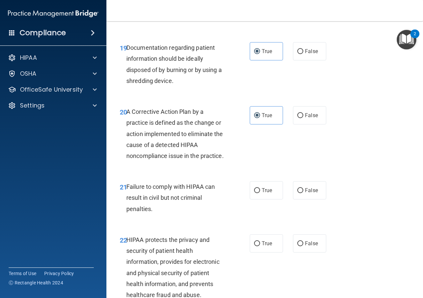
scroll to position [1256, 0]
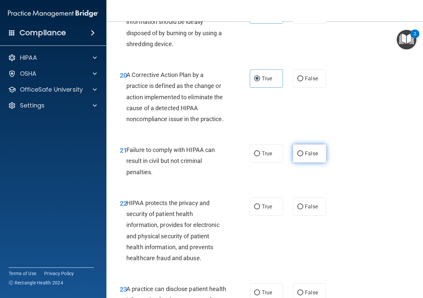
click at [308, 157] on span "False" at bounding box center [311, 154] width 13 height 6
click at [303, 156] on input "False" at bounding box center [300, 154] width 6 height 5
radio input "true"
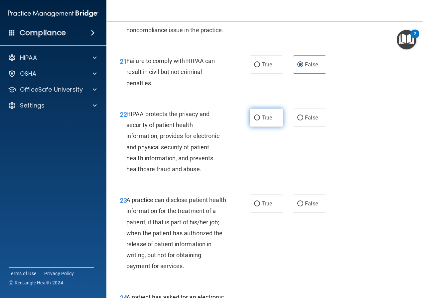
click at [263, 121] on span "True" at bounding box center [266, 118] width 10 height 6
click at [260, 121] on input "True" at bounding box center [257, 118] width 6 height 5
radio input "true"
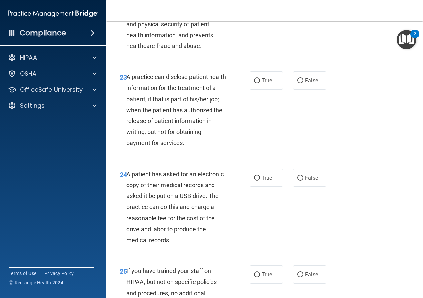
scroll to position [1469, 0]
click at [305, 83] on span "False" at bounding box center [311, 80] width 13 height 6
click at [302, 83] on input "False" at bounding box center [300, 80] width 6 height 5
radio input "true"
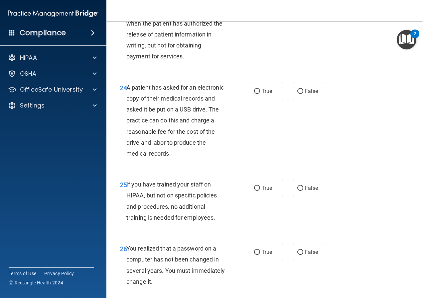
scroll to position [1555, 0]
click at [258, 100] on label "True" at bounding box center [266, 91] width 33 height 18
click at [258, 94] on input "True" at bounding box center [257, 91] width 6 height 5
radio input "true"
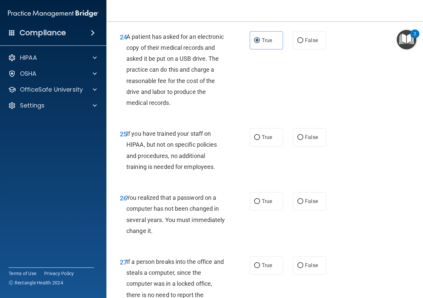
scroll to position [1606, 0]
click at [312, 146] on label "False" at bounding box center [309, 137] width 33 height 18
click at [303, 140] on input "False" at bounding box center [300, 137] width 6 height 5
radio input "true"
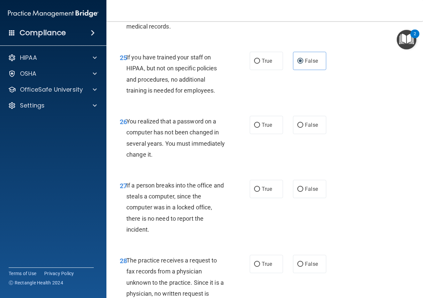
scroll to position [1683, 0]
click at [296, 134] on label "False" at bounding box center [309, 125] width 33 height 18
click at [297, 128] on input "False" at bounding box center [300, 125] width 6 height 5
radio input "true"
click at [257, 128] on input "True" at bounding box center [257, 125] width 6 height 5
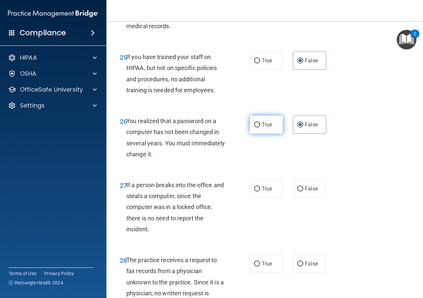
radio input "true"
radio input "false"
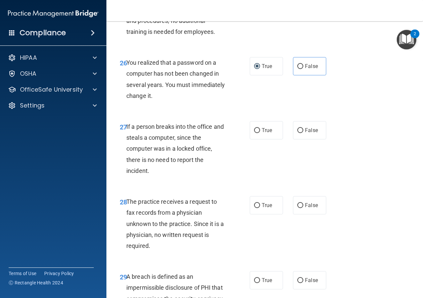
scroll to position [1741, 0]
click at [308, 139] on label "False" at bounding box center [309, 130] width 33 height 18
click at [303, 133] on input "False" at bounding box center [300, 130] width 6 height 5
radio input "true"
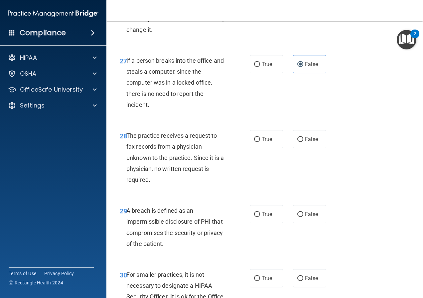
scroll to position [1807, 0]
click at [305, 142] on span "False" at bounding box center [311, 139] width 13 height 6
click at [303, 142] on input "False" at bounding box center [300, 139] width 6 height 5
radio input "true"
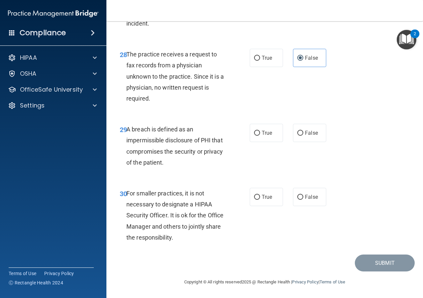
scroll to position [1893, 0]
click at [262, 136] on span "True" at bounding box center [266, 133] width 10 height 6
click at [260, 136] on input "True" at bounding box center [257, 133] width 6 height 5
radio input "true"
click at [315, 206] on label "False" at bounding box center [309, 197] width 33 height 18
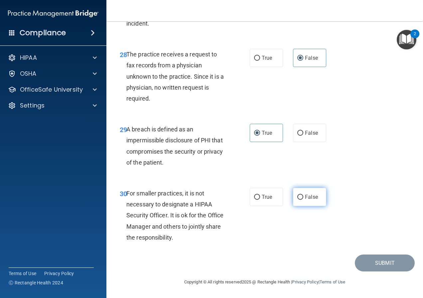
click at [303, 200] on input "False" at bounding box center [300, 197] width 6 height 5
radio input "true"
click at [373, 270] on button "Submit" at bounding box center [385, 263] width 60 height 17
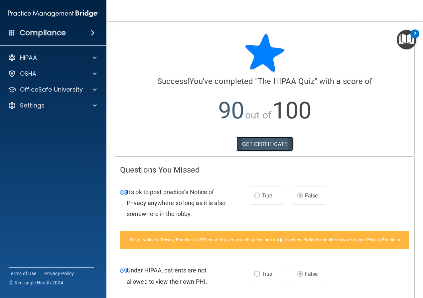
click at [267, 141] on link "GET CERTIFICATE" at bounding box center [264, 144] width 57 height 15
click at [92, 90] on div at bounding box center [93, 90] width 17 height 8
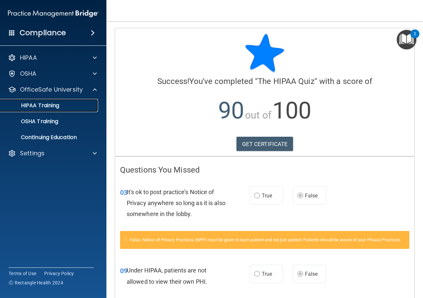
click at [86, 102] on link "HIPAA Training" at bounding box center [45, 105] width 105 height 13
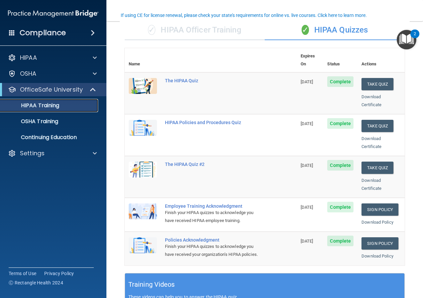
scroll to position [53, 0]
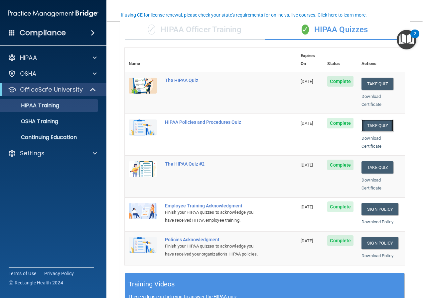
click at [379, 120] on button "Take Quiz" at bounding box center [377, 126] width 32 height 12
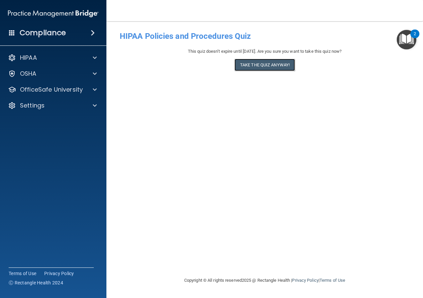
click at [277, 64] on button "Take the quiz anyway!" at bounding box center [264, 65] width 60 height 12
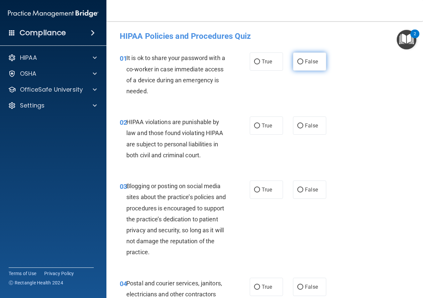
click at [304, 65] on label "False" at bounding box center [309, 61] width 33 height 18
click at [303, 64] on input "False" at bounding box center [300, 61] width 6 height 5
radio input "true"
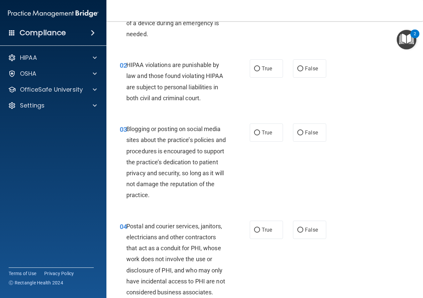
scroll to position [57, 0]
click at [269, 66] on span "True" at bounding box center [266, 69] width 10 height 6
click at [260, 67] on input "True" at bounding box center [257, 69] width 6 height 5
radio input "true"
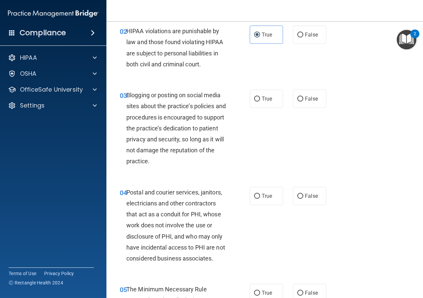
scroll to position [91, 0]
click at [305, 98] on span "False" at bounding box center [311, 98] width 13 height 6
click at [303, 98] on input "False" at bounding box center [300, 98] width 6 height 5
radio input "true"
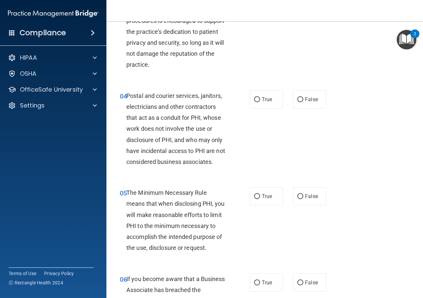
scroll to position [188, 0]
click at [266, 98] on span "True" at bounding box center [266, 99] width 10 height 6
click at [260, 98] on input "True" at bounding box center [257, 99] width 6 height 5
radio input "true"
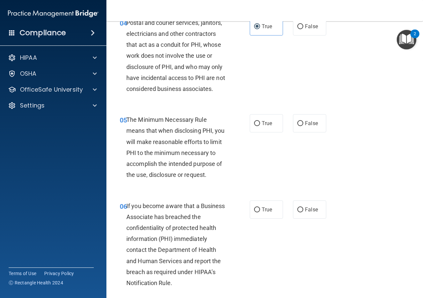
scroll to position [261, 0]
click at [263, 127] on label "True" at bounding box center [266, 123] width 33 height 18
click at [260, 126] on input "True" at bounding box center [257, 123] width 6 height 5
radio input "true"
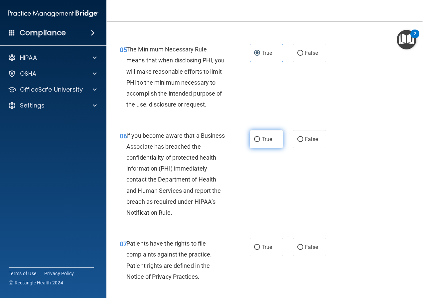
click at [263, 136] on label "True" at bounding box center [266, 139] width 33 height 18
click at [260, 137] on input "True" at bounding box center [257, 139] width 6 height 5
radio input "true"
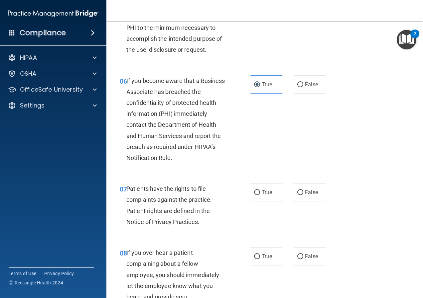
scroll to position [386, 0]
click at [258, 201] on label "True" at bounding box center [266, 192] width 33 height 18
click at [258, 195] on input "True" at bounding box center [257, 192] width 6 height 5
radio input "true"
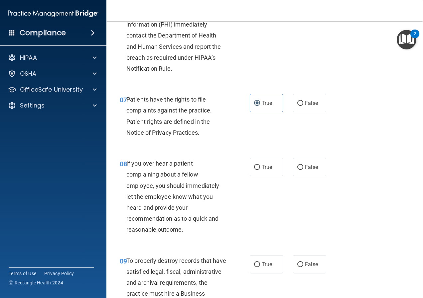
scroll to position [476, 0]
click at [304, 176] on label "False" at bounding box center [309, 167] width 33 height 18
click at [303, 170] on input "False" at bounding box center [300, 167] width 6 height 5
radio input "true"
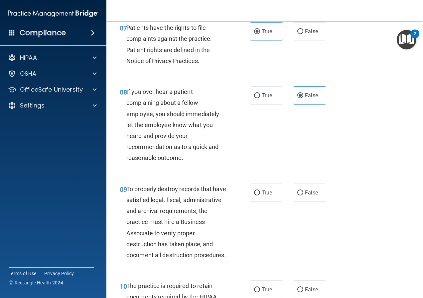
scroll to position [607, 0]
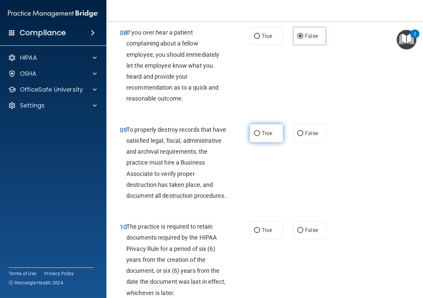
click at [268, 137] on span "True" at bounding box center [266, 133] width 10 height 6
click at [260, 136] on input "True" at bounding box center [257, 133] width 6 height 5
radio input "true"
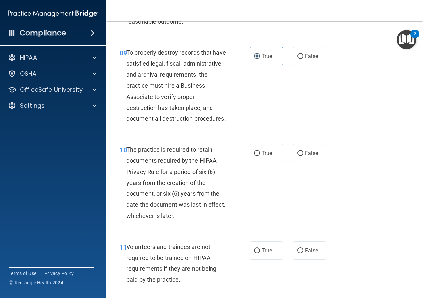
scroll to position [684, 0]
click at [264, 156] on span "True" at bounding box center [266, 153] width 10 height 6
click at [260, 156] on input "True" at bounding box center [257, 153] width 6 height 5
radio input "true"
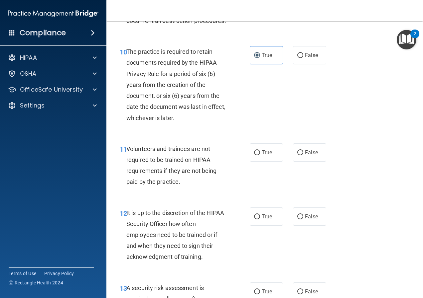
scroll to position [782, 0]
click at [298, 155] on input "False" at bounding box center [300, 152] width 6 height 5
radio input "true"
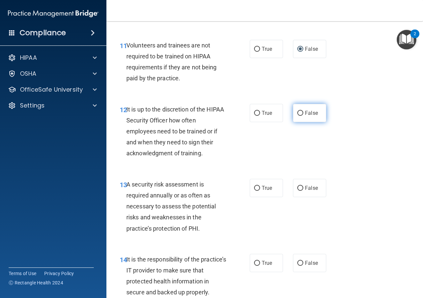
click at [313, 116] on span "False" at bounding box center [311, 113] width 13 height 6
click at [303, 116] on input "False" at bounding box center [300, 113] width 6 height 5
radio input "true"
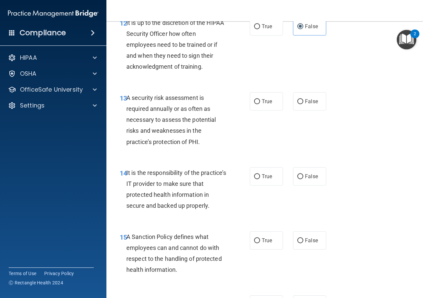
scroll to position [973, 0]
click at [261, 104] on span "True" at bounding box center [266, 101] width 10 height 6
click at [260, 104] on input "True" at bounding box center [257, 101] width 6 height 5
radio input "true"
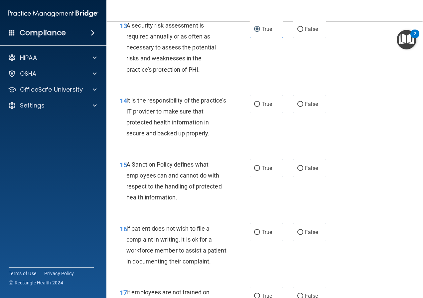
scroll to position [1045, 0]
click at [297, 107] on input "False" at bounding box center [300, 104] width 6 height 5
radio input "true"
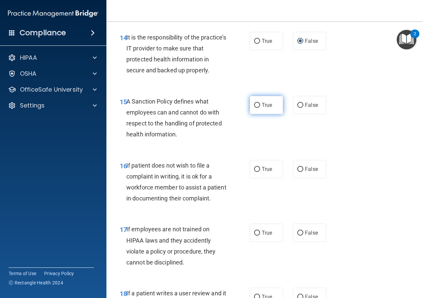
click at [261, 108] on span "True" at bounding box center [266, 105] width 10 height 6
click at [260, 108] on input "True" at bounding box center [257, 105] width 6 height 5
radio input "true"
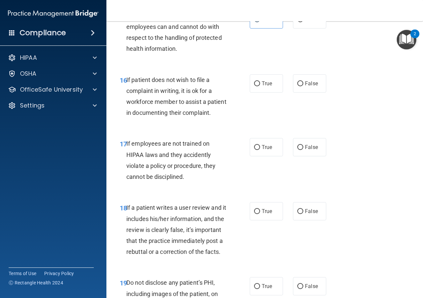
scroll to position [1194, 0]
click at [258, 92] on label "True" at bounding box center [266, 83] width 33 height 18
click at [258, 86] on input "True" at bounding box center [257, 83] width 6 height 5
radio input "true"
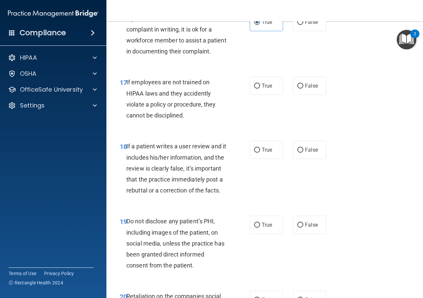
scroll to position [1255, 0]
click at [265, 89] on span "True" at bounding box center [266, 85] width 10 height 6
click at [260, 88] on input "True" at bounding box center [257, 85] width 6 height 5
radio input "true"
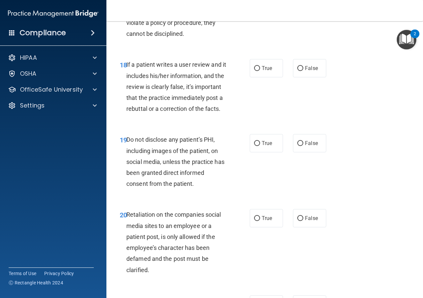
scroll to position [1337, 0]
click at [341, 126] on div "18 If a patient writes a user review and it includes his/her information, and t…" at bounding box center [265, 88] width 300 height 75
click at [265, 71] on span "True" at bounding box center [266, 68] width 10 height 6
click at [260, 71] on input "True" at bounding box center [257, 68] width 6 height 5
radio input "true"
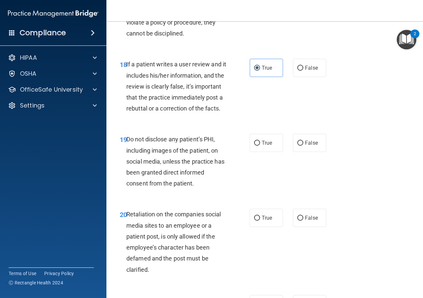
scroll to position [1412, 0]
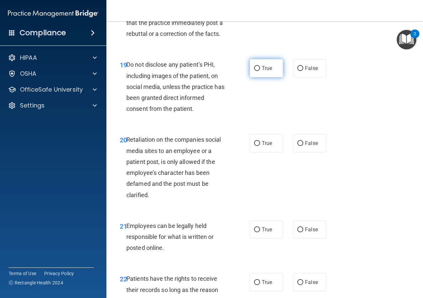
click at [261, 71] on span "True" at bounding box center [266, 68] width 10 height 6
click at [260, 71] on input "True" at bounding box center [257, 68] width 6 height 5
radio input "true"
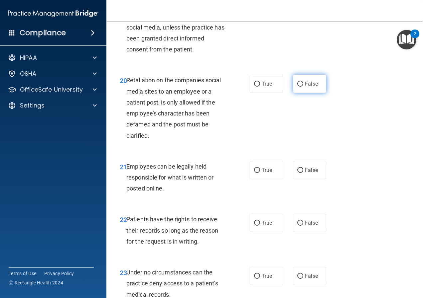
click at [308, 93] on label "False" at bounding box center [309, 84] width 33 height 18
click at [303, 87] on input "False" at bounding box center [300, 84] width 6 height 5
radio input "true"
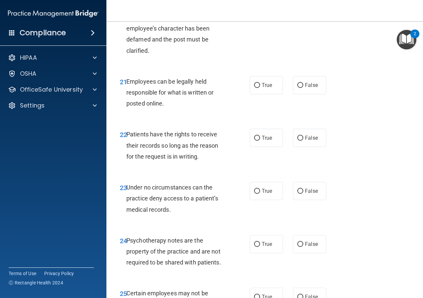
scroll to position [1557, 0]
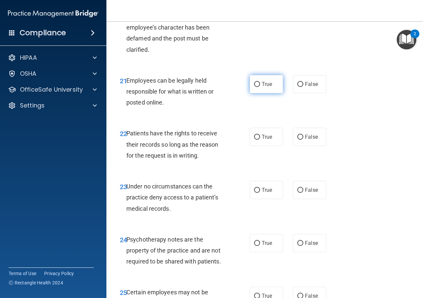
click at [265, 87] on span "True" at bounding box center [266, 84] width 10 height 6
click at [260, 87] on input "True" at bounding box center [257, 84] width 6 height 5
radio input "true"
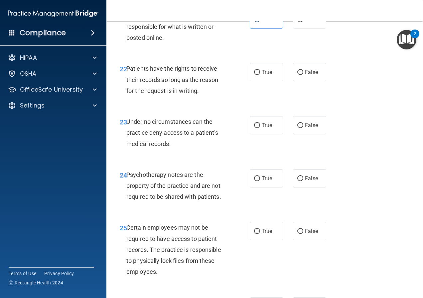
scroll to position [1622, 0]
click at [261, 75] on span "True" at bounding box center [266, 72] width 10 height 6
click at [259, 75] on input "True" at bounding box center [257, 72] width 6 height 5
radio input "true"
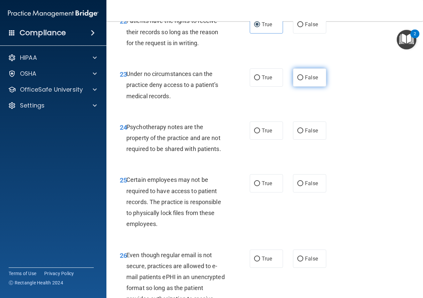
click at [305, 81] on span "False" at bounding box center [311, 77] width 13 height 6
click at [303, 80] on input "False" at bounding box center [300, 77] width 6 height 5
radio input "true"
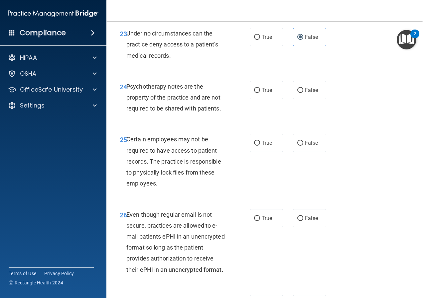
scroll to position [1711, 0]
click at [266, 93] on span "True" at bounding box center [266, 89] width 10 height 6
click at [260, 92] on input "True" at bounding box center [257, 89] width 6 height 5
radio input "true"
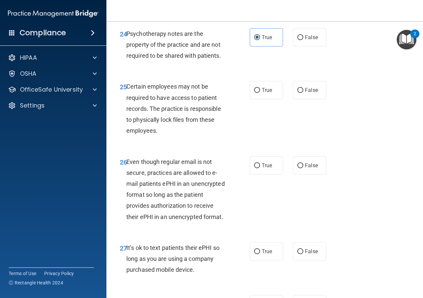
scroll to position [1764, 0]
click at [261, 93] on span "True" at bounding box center [266, 90] width 10 height 6
click at [259, 93] on input "True" at bounding box center [257, 90] width 6 height 5
radio input "true"
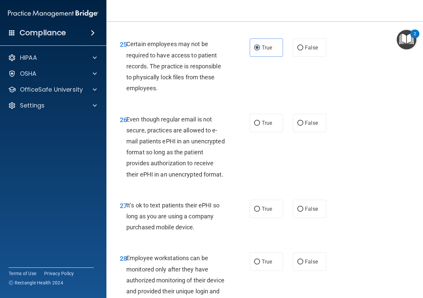
scroll to position [1806, 0]
click at [265, 132] on label "True" at bounding box center [266, 123] width 33 height 18
click at [260, 126] on input "True" at bounding box center [257, 123] width 6 height 5
radio input "true"
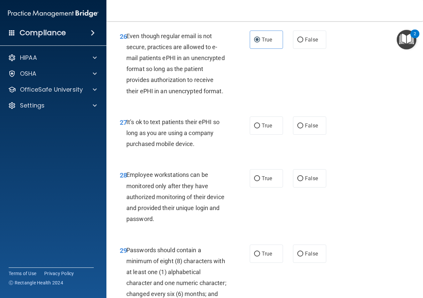
scroll to position [1890, 0]
click at [308, 129] on span "False" at bounding box center [311, 125] width 13 height 6
click at [303, 128] on input "False" at bounding box center [300, 125] width 6 height 5
radio input "true"
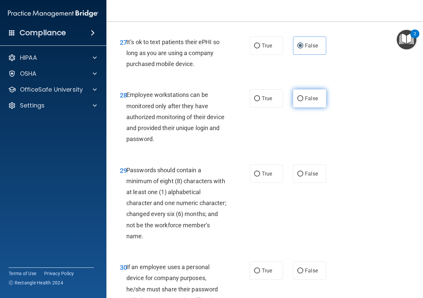
click at [305, 102] on span "False" at bounding box center [311, 98] width 13 height 6
click at [303, 101] on input "False" at bounding box center [300, 98] width 6 height 5
radio input "true"
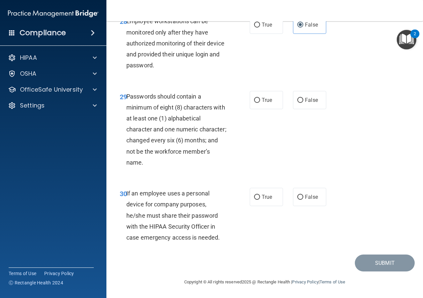
scroll to position [2057, 0]
click at [262, 103] on span "True" at bounding box center [266, 100] width 10 height 6
click at [260, 103] on input "True" at bounding box center [257, 100] width 6 height 5
radio input "true"
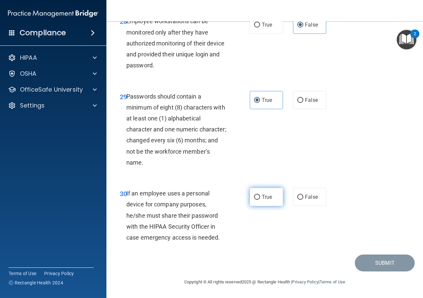
click at [261, 199] on span "True" at bounding box center [266, 197] width 10 height 6
click at [259, 199] on input "True" at bounding box center [257, 197] width 6 height 5
radio input "true"
click at [364, 262] on button "Submit" at bounding box center [385, 263] width 60 height 17
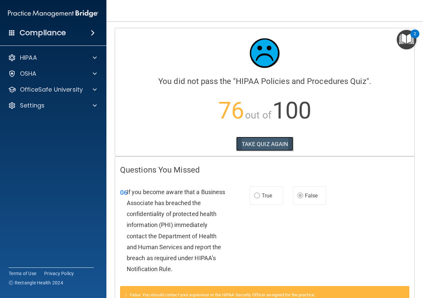
click at [272, 144] on button "TAKE QUIZ AGAIN" at bounding box center [264, 144] width 57 height 15
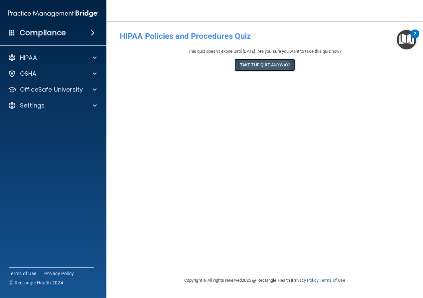
click at [277, 67] on button "Take the quiz anyway!" at bounding box center [264, 65] width 60 height 12
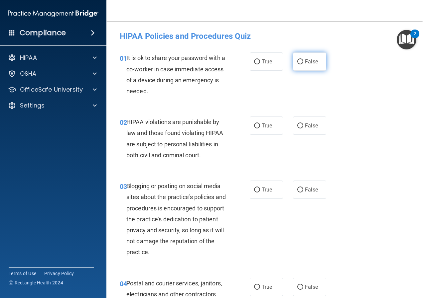
click at [308, 64] on span "False" at bounding box center [311, 61] width 13 height 6
click at [303, 64] on input "False" at bounding box center [300, 61] width 6 height 5
radio input "true"
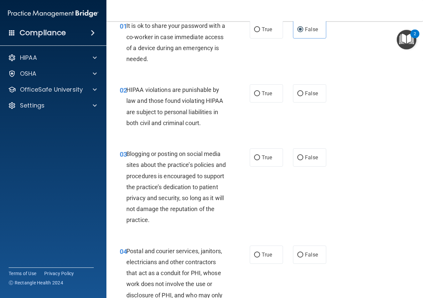
scroll to position [33, 0]
click at [312, 95] on span "False" at bounding box center [311, 93] width 13 height 6
click at [303, 95] on input "False" at bounding box center [300, 93] width 6 height 5
radio input "true"
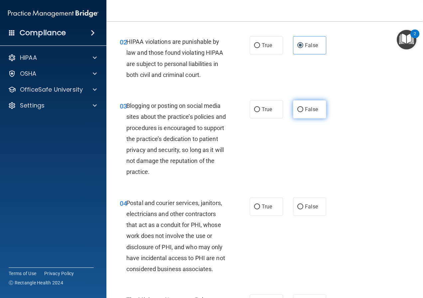
click at [309, 113] on label "False" at bounding box center [309, 109] width 33 height 18
click at [303, 112] on input "False" at bounding box center [300, 109] width 6 height 5
radio input "true"
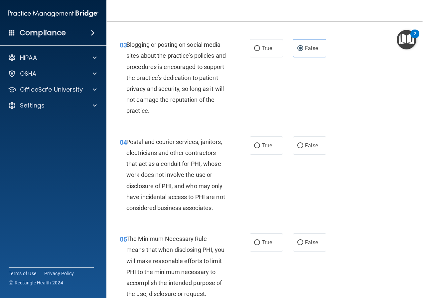
scroll to position [141, 0]
click at [268, 47] on span "True" at bounding box center [266, 49] width 10 height 6
click at [260, 47] on input "True" at bounding box center [257, 49] width 6 height 5
radio input "true"
radio input "false"
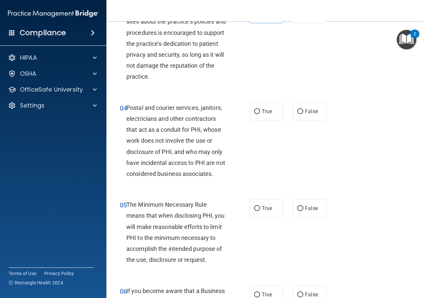
scroll to position [176, 0]
click at [306, 111] on span "False" at bounding box center [311, 111] width 13 height 6
click at [303, 111] on input "False" at bounding box center [300, 111] width 6 height 5
radio input "true"
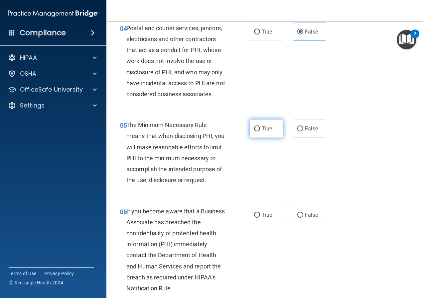
click at [266, 130] on span "True" at bounding box center [266, 129] width 10 height 6
click at [260, 130] on input "True" at bounding box center [257, 129] width 6 height 5
radio input "true"
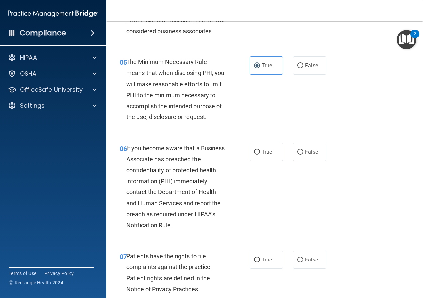
scroll to position [319, 0]
click at [264, 150] on span "True" at bounding box center [266, 152] width 10 height 6
click at [260, 150] on input "True" at bounding box center [257, 152] width 6 height 5
radio input "true"
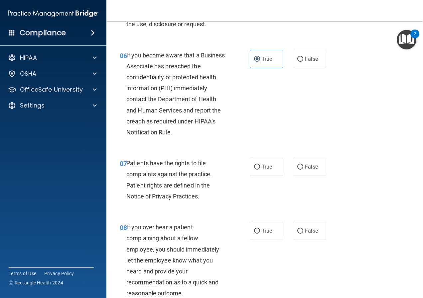
scroll to position [412, 0]
click at [263, 170] on span "True" at bounding box center [266, 166] width 10 height 6
click at [260, 169] on input "True" at bounding box center [257, 166] width 6 height 5
radio input "true"
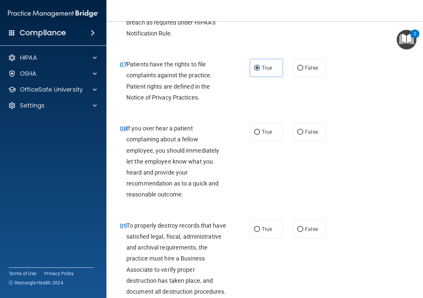
scroll to position [517, 0]
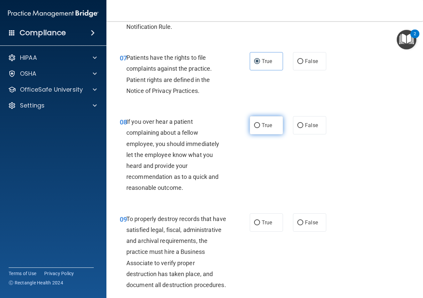
click at [265, 135] on label "True" at bounding box center [266, 125] width 33 height 18
click at [260, 128] on input "True" at bounding box center [257, 125] width 6 height 5
radio input "true"
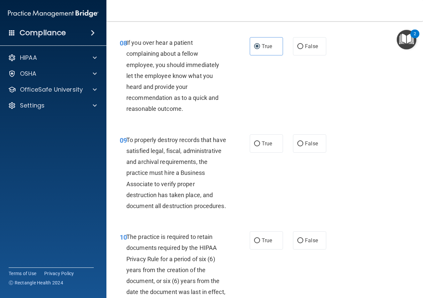
scroll to position [640, 0]
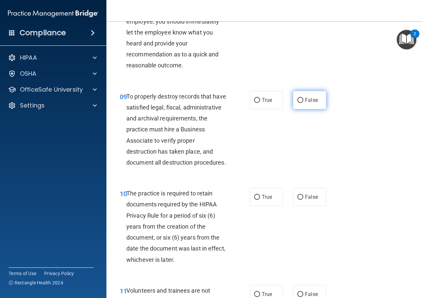
click at [309, 109] on label "False" at bounding box center [309, 100] width 33 height 18
click at [303, 103] on input "False" at bounding box center [300, 100] width 6 height 5
radio input "true"
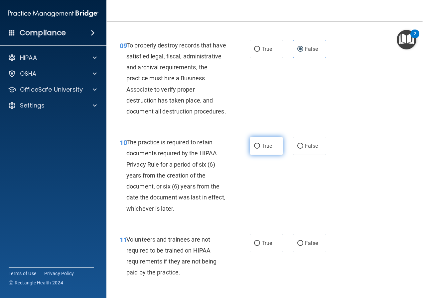
click at [266, 149] on span "True" at bounding box center [266, 146] width 10 height 6
click at [260, 149] on input "True" at bounding box center [257, 146] width 6 height 5
radio input "true"
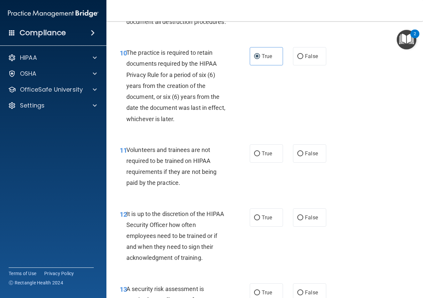
scroll to position [781, 0]
click at [309, 156] on span "False" at bounding box center [311, 153] width 13 height 6
click at [303, 156] on input "False" at bounding box center [300, 153] width 6 height 5
radio input "true"
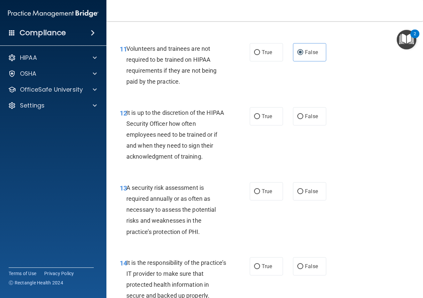
scroll to position [882, 0]
click at [308, 120] on span "False" at bounding box center [311, 117] width 13 height 6
click at [303, 120] on input "False" at bounding box center [300, 117] width 6 height 5
radio input "true"
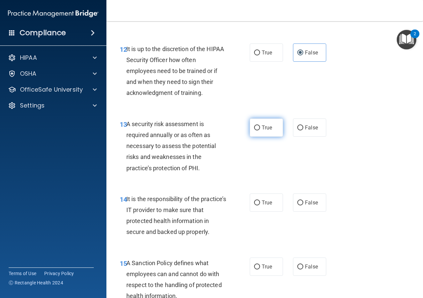
click at [269, 131] on span "True" at bounding box center [266, 128] width 10 height 6
click at [260, 131] on input "True" at bounding box center [257, 128] width 6 height 5
radio input "true"
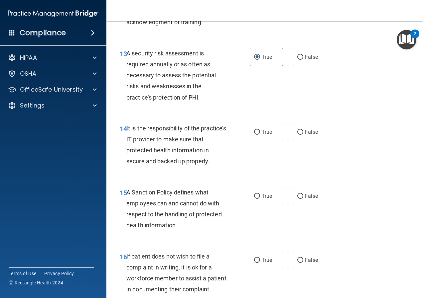
scroll to position [1017, 0]
click at [305, 135] on span "False" at bounding box center [311, 132] width 13 height 6
click at [302, 135] on input "False" at bounding box center [300, 132] width 6 height 5
radio input "true"
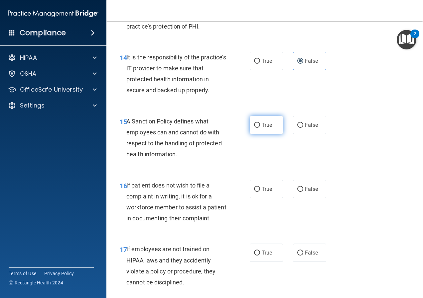
click at [265, 128] on span "True" at bounding box center [266, 125] width 10 height 6
click at [260, 128] on input "True" at bounding box center [257, 125] width 6 height 5
radio input "true"
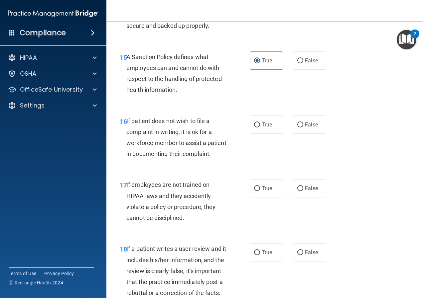
scroll to position [1153, 0]
click at [261, 128] on span "True" at bounding box center [266, 124] width 10 height 6
click at [259, 127] on input "True" at bounding box center [257, 124] width 6 height 5
radio input "true"
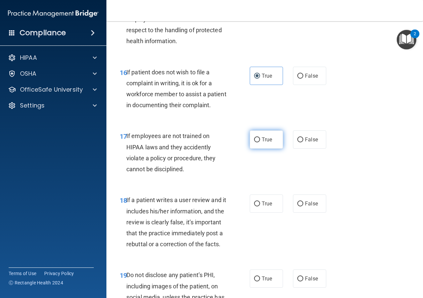
click at [255, 149] on label "True" at bounding box center [266, 140] width 33 height 18
click at [255, 143] on input "True" at bounding box center [257, 140] width 6 height 5
radio input "true"
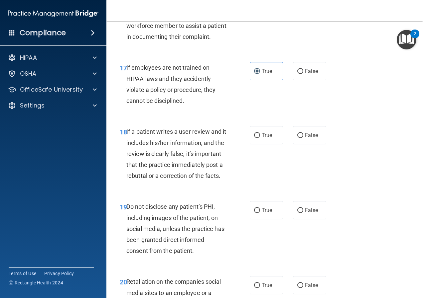
scroll to position [1270, 0]
click at [305, 139] on span "False" at bounding box center [311, 135] width 13 height 6
click at [302, 138] on input "False" at bounding box center [300, 135] width 6 height 5
radio input "true"
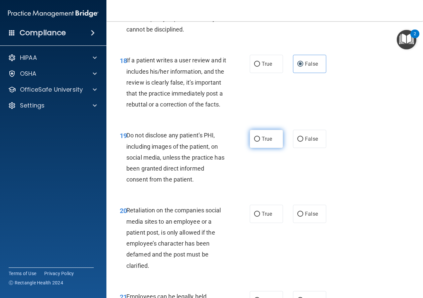
click at [264, 142] on span "True" at bounding box center [266, 139] width 10 height 6
click at [260, 142] on input "True" at bounding box center [257, 139] width 6 height 5
radio input "true"
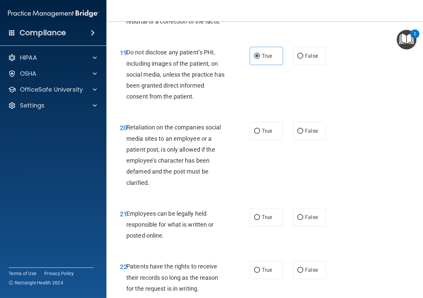
scroll to position [1424, 0]
click at [303, 140] on label "False" at bounding box center [309, 131] width 33 height 18
click at [303, 134] on input "False" at bounding box center [300, 131] width 6 height 5
radio input "true"
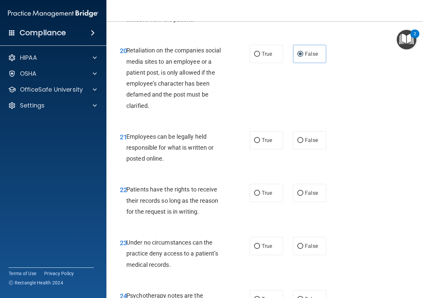
scroll to position [1501, 0]
click at [265, 143] on span "True" at bounding box center [266, 140] width 10 height 6
click at [260, 143] on input "True" at bounding box center [257, 140] width 6 height 5
radio input "true"
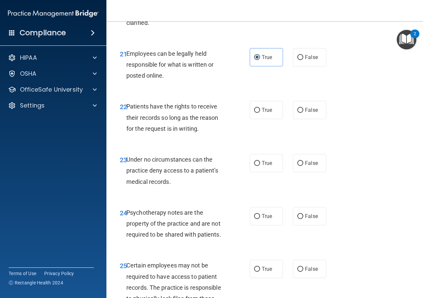
scroll to position [1585, 0]
click at [265, 113] on span "True" at bounding box center [266, 110] width 10 height 6
click at [260, 113] on input "True" at bounding box center [257, 110] width 6 height 5
radio input "true"
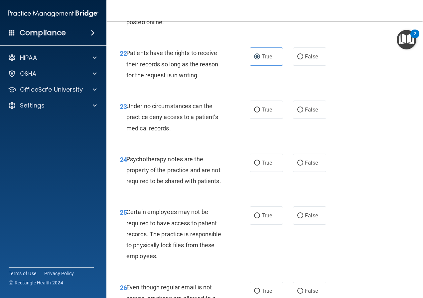
scroll to position [1638, 0]
click at [306, 113] on span "False" at bounding box center [311, 109] width 13 height 6
click at [303, 112] on input "False" at bounding box center [300, 109] width 6 height 5
radio input "true"
click at [268, 119] on label "True" at bounding box center [266, 109] width 33 height 18
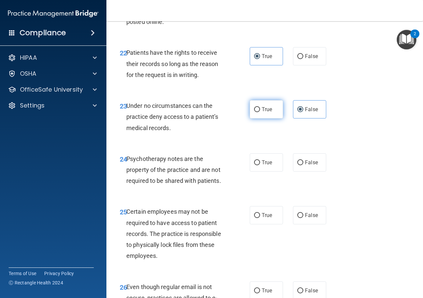
click at [260, 112] on input "True" at bounding box center [257, 109] width 6 height 5
radio input "true"
radio input "false"
click at [265, 172] on label "True" at bounding box center [266, 163] width 33 height 18
click at [260, 165] on input "True" at bounding box center [257, 162] width 6 height 5
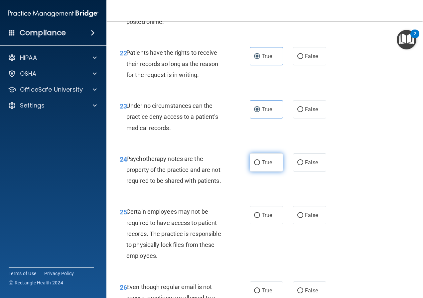
radio input "true"
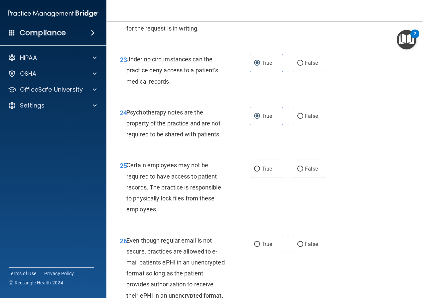
scroll to position [1686, 0]
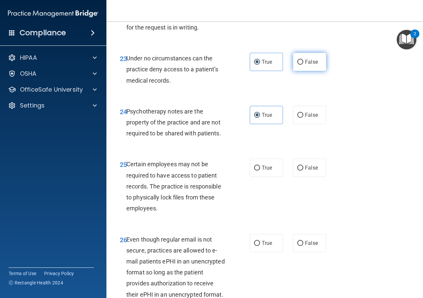
click at [306, 71] on label "False" at bounding box center [309, 62] width 33 height 18
click at [303, 65] on input "False" at bounding box center [300, 62] width 6 height 5
radio input "true"
radio input "false"
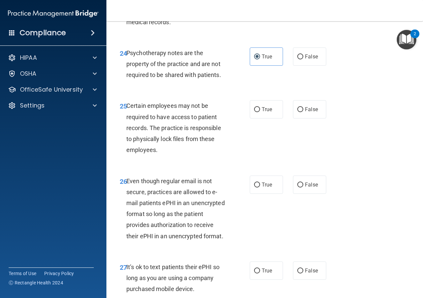
scroll to position [1744, 0]
click at [307, 112] on span "False" at bounding box center [311, 109] width 13 height 6
click at [303, 112] on input "False" at bounding box center [300, 109] width 6 height 5
radio input "true"
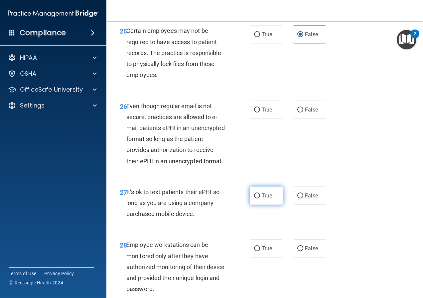
click at [266, 205] on label "True" at bounding box center [266, 196] width 33 height 18
click at [260, 199] on input "True" at bounding box center [257, 196] width 6 height 5
radio input "true"
click at [265, 119] on label "True" at bounding box center [266, 110] width 33 height 18
click at [260, 113] on input "True" at bounding box center [257, 110] width 6 height 5
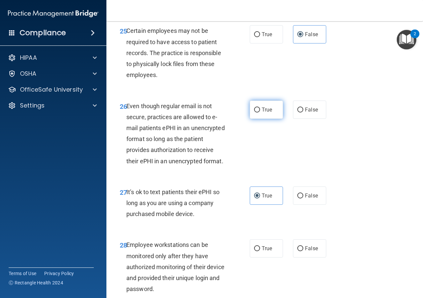
radio input "true"
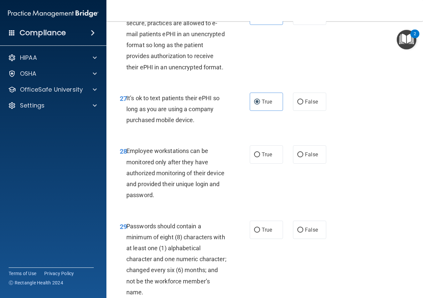
scroll to position [1979, 0]
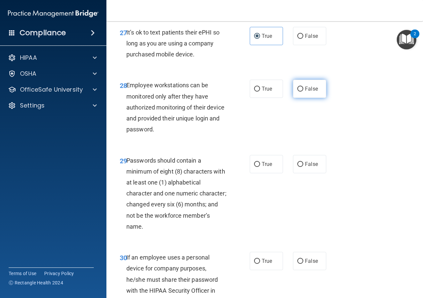
click at [306, 92] on span "False" at bounding box center [311, 89] width 13 height 6
click at [303, 92] on input "False" at bounding box center [300, 89] width 6 height 5
radio input "true"
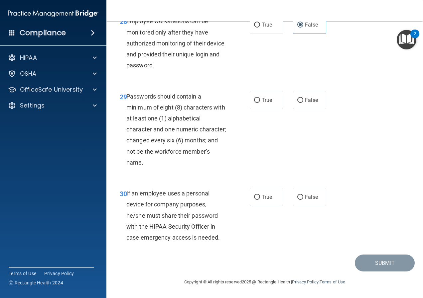
scroll to position [2071, 0]
click at [261, 109] on label "True" at bounding box center [266, 100] width 33 height 18
click at [260, 103] on input "True" at bounding box center [257, 100] width 6 height 5
radio input "true"
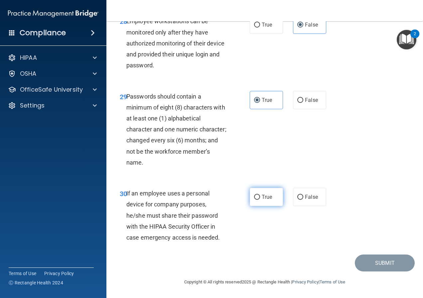
click at [268, 194] on span "True" at bounding box center [266, 197] width 10 height 6
click at [260, 195] on input "True" at bounding box center [257, 197] width 6 height 5
radio input "true"
click at [364, 264] on button "Submit" at bounding box center [385, 263] width 60 height 17
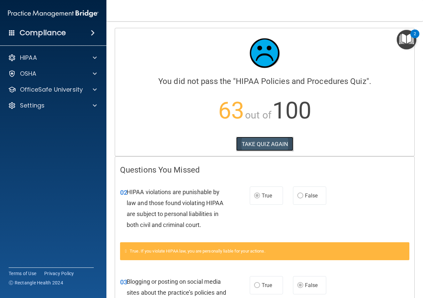
click at [267, 143] on button "TAKE QUIZ AGAIN" at bounding box center [264, 144] width 57 height 15
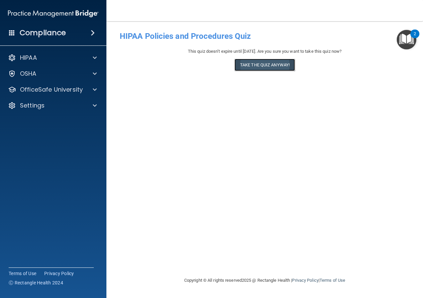
click at [263, 67] on button "Take the quiz anyway!" at bounding box center [264, 65] width 60 height 12
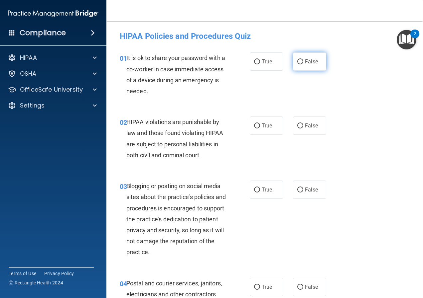
click at [307, 61] on span "False" at bounding box center [311, 61] width 13 height 6
click at [303, 61] on input "False" at bounding box center [300, 61] width 6 height 5
radio input "true"
click at [265, 126] on span "True" at bounding box center [266, 126] width 10 height 6
click at [260, 126] on input "True" at bounding box center [257, 126] width 6 height 5
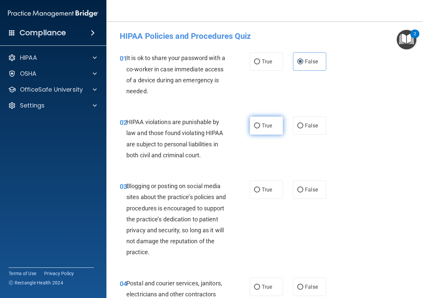
radio input "true"
click at [301, 189] on label "False" at bounding box center [309, 190] width 33 height 18
click at [301, 189] on input "False" at bounding box center [300, 190] width 6 height 5
radio input "true"
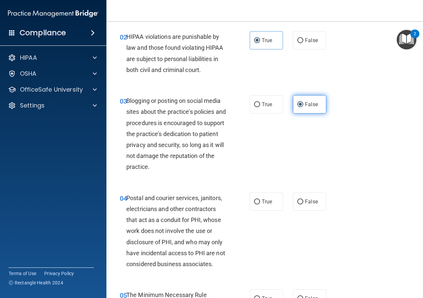
scroll to position [152, 0]
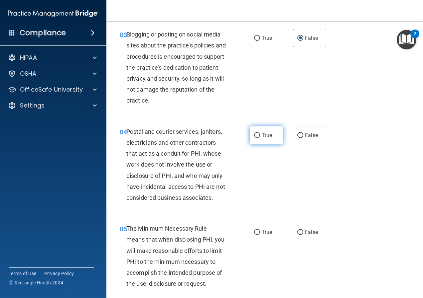
click at [263, 132] on label "True" at bounding box center [266, 135] width 33 height 18
click at [260, 133] on input "True" at bounding box center [257, 135] width 6 height 5
radio input "true"
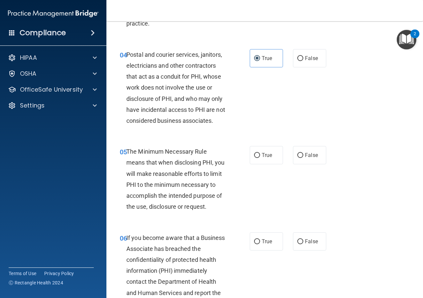
scroll to position [229, 0]
click at [271, 151] on label "True" at bounding box center [266, 155] width 33 height 18
click at [260, 153] on input "True" at bounding box center [257, 155] width 6 height 5
radio input "true"
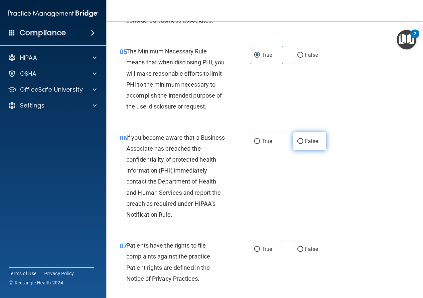
click at [299, 141] on input "False" at bounding box center [300, 141] width 6 height 5
radio input "true"
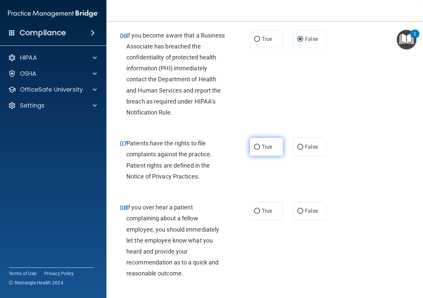
click at [254, 150] on input "True" at bounding box center [257, 147] width 6 height 5
radio input "true"
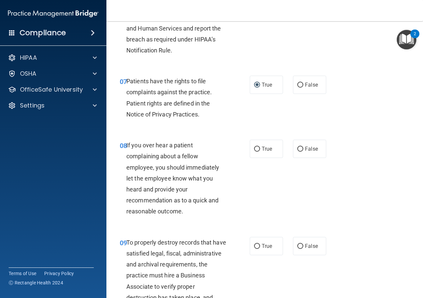
scroll to position [494, 0]
click at [305, 152] on span "False" at bounding box center [311, 149] width 13 height 6
click at [302, 152] on input "False" at bounding box center [300, 149] width 6 height 5
radio input "true"
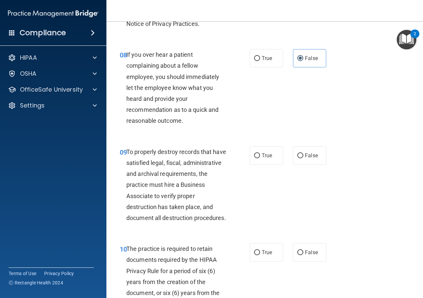
scroll to position [584, 0]
click at [262, 159] on span "True" at bounding box center [266, 156] width 10 height 6
click at [260, 158] on input "True" at bounding box center [257, 156] width 6 height 5
radio input "true"
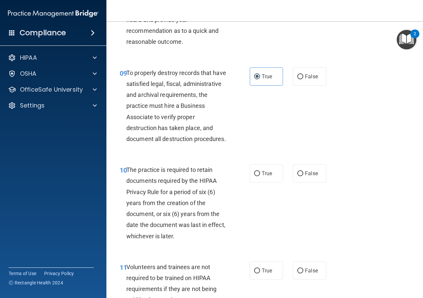
scroll to position [664, 0]
click at [307, 80] on span "False" at bounding box center [311, 76] width 13 height 6
click at [303, 79] on input "False" at bounding box center [300, 76] width 6 height 5
radio input "true"
click at [268, 80] on span "True" at bounding box center [266, 76] width 10 height 6
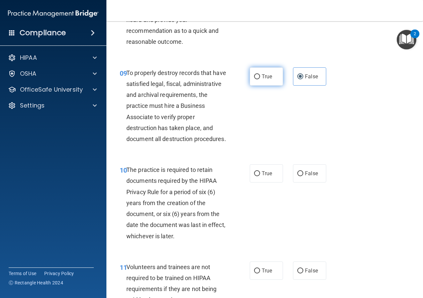
click at [260, 79] on input "True" at bounding box center [257, 76] width 6 height 5
radio input "true"
radio input "false"
click at [265, 177] on span "True" at bounding box center [266, 173] width 10 height 6
click at [260, 176] on input "True" at bounding box center [257, 173] width 6 height 5
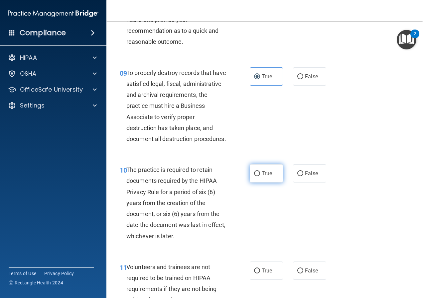
radio input "true"
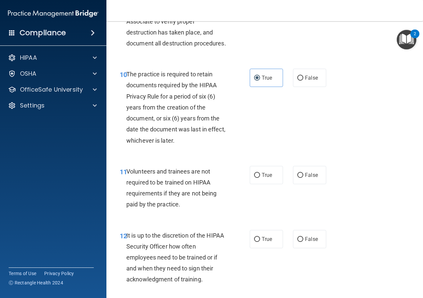
scroll to position [763, 0]
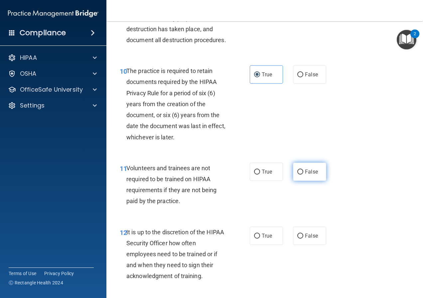
click at [305, 175] on span "False" at bounding box center [311, 172] width 13 height 6
click at [303, 175] on input "False" at bounding box center [300, 172] width 6 height 5
radio input "true"
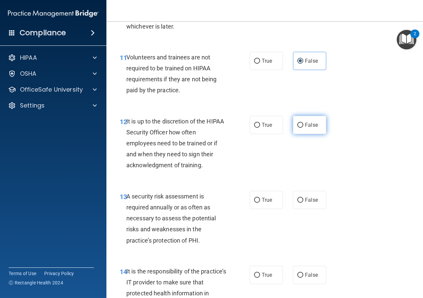
click at [307, 128] on span "False" at bounding box center [311, 125] width 13 height 6
click at [303, 128] on input "False" at bounding box center [300, 125] width 6 height 5
radio input "true"
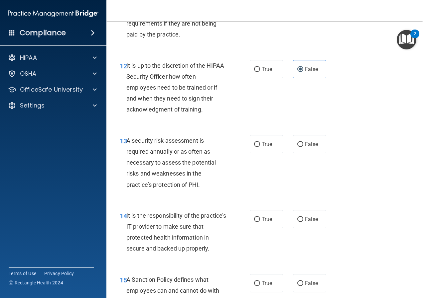
scroll to position [930, 0]
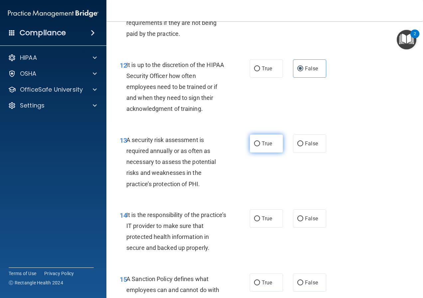
click at [265, 147] on span "True" at bounding box center [266, 144] width 10 height 6
click at [260, 147] on input "True" at bounding box center [257, 144] width 6 height 5
radio input "true"
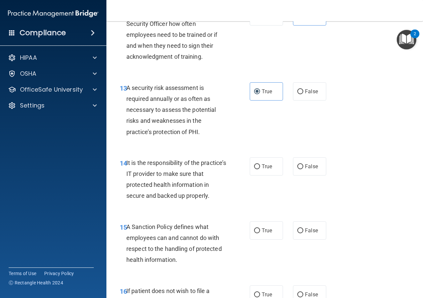
scroll to position [987, 0]
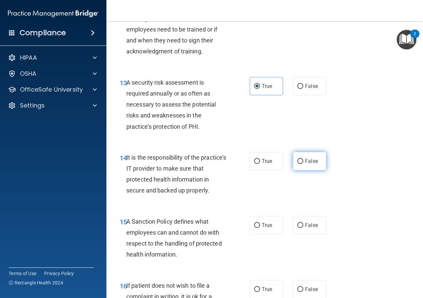
click at [309, 164] on span "False" at bounding box center [311, 161] width 13 height 6
click at [303, 164] on input "False" at bounding box center [300, 161] width 6 height 5
radio input "true"
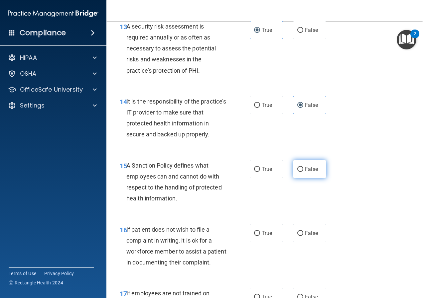
click at [311, 172] on span "False" at bounding box center [311, 169] width 13 height 6
click at [303, 172] on input "False" at bounding box center [300, 169] width 6 height 5
radio input "true"
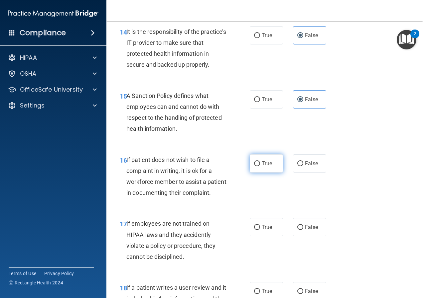
click at [264, 173] on label "True" at bounding box center [266, 164] width 33 height 18
click at [260, 166] on input "True" at bounding box center [257, 163] width 6 height 5
radio input "true"
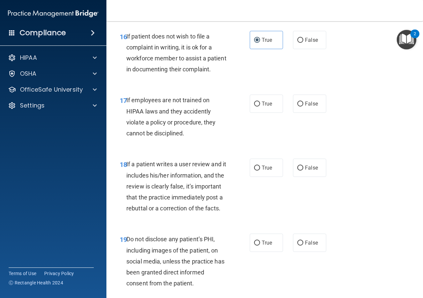
scroll to position [1237, 0]
click at [301, 113] on label "False" at bounding box center [309, 104] width 33 height 18
click at [301, 107] on input "False" at bounding box center [300, 104] width 6 height 5
radio input "true"
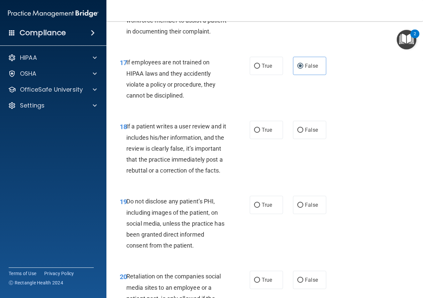
scroll to position [1275, 0]
click at [305, 133] on span "False" at bounding box center [311, 130] width 13 height 6
click at [303, 133] on input "False" at bounding box center [300, 130] width 6 height 5
radio input "true"
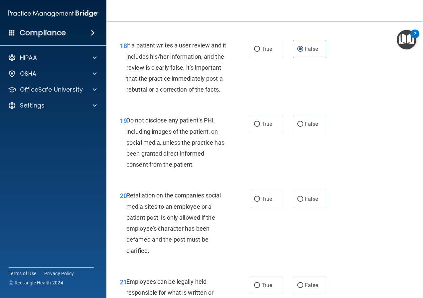
scroll to position [1356, 0]
click at [261, 127] on span "True" at bounding box center [266, 124] width 10 height 6
click at [260, 127] on input "True" at bounding box center [257, 124] width 6 height 5
radio input "true"
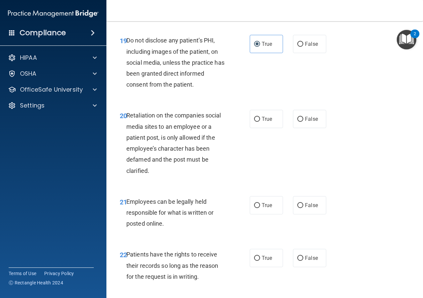
scroll to position [1436, 0]
click at [299, 128] on label "False" at bounding box center [309, 119] width 33 height 18
click at [299, 122] on input "False" at bounding box center [300, 119] width 6 height 5
radio input "true"
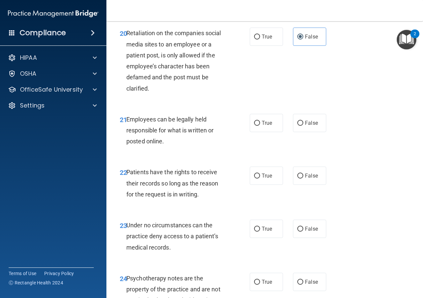
scroll to position [1518, 0]
click at [269, 126] on span "True" at bounding box center [266, 123] width 10 height 6
click at [260, 126] on input "True" at bounding box center [257, 123] width 6 height 5
radio input "true"
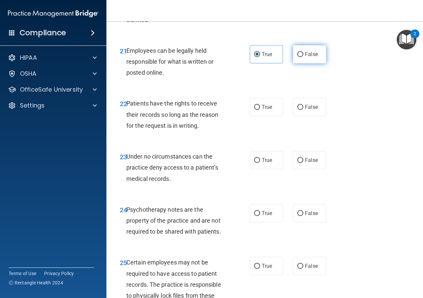
scroll to position [1588, 0]
click at [306, 110] on span "False" at bounding box center [311, 107] width 13 height 6
click at [303, 110] on input "False" at bounding box center [300, 107] width 6 height 5
radio input "true"
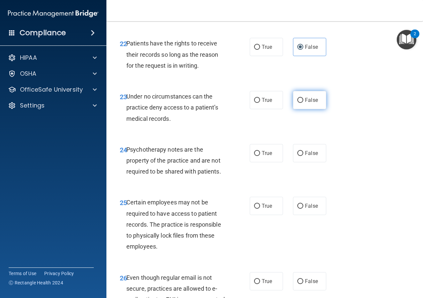
click at [303, 109] on label "False" at bounding box center [309, 100] width 33 height 18
click at [303, 103] on input "False" at bounding box center [300, 100] width 6 height 5
radio input "true"
click at [266, 162] on label "True" at bounding box center [266, 153] width 33 height 18
click at [260, 156] on input "True" at bounding box center [257, 153] width 6 height 5
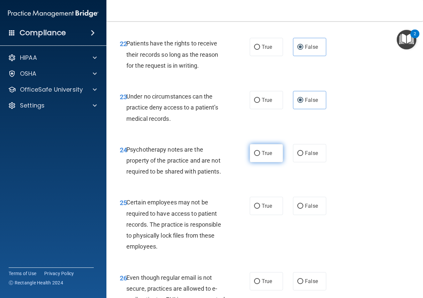
radio input "true"
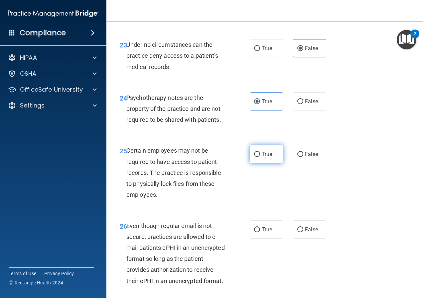
click at [264, 157] on span "True" at bounding box center [266, 154] width 10 height 6
click at [260, 157] on input "True" at bounding box center [257, 154] width 6 height 5
radio input "true"
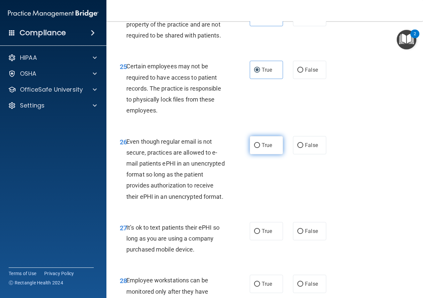
click at [266, 149] on span "True" at bounding box center [266, 145] width 10 height 6
click at [260, 148] on input "True" at bounding box center [257, 145] width 6 height 5
radio input "true"
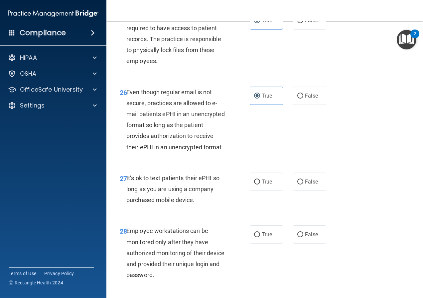
scroll to position [1833, 0]
drag, startPoint x: 313, startPoint y: 240, endPoint x: 298, endPoint y: 232, distance: 17.2
click at [298, 191] on label "False" at bounding box center [309, 181] width 33 height 18
click at [298, 184] on input "False" at bounding box center [300, 181] width 6 height 5
radio input "true"
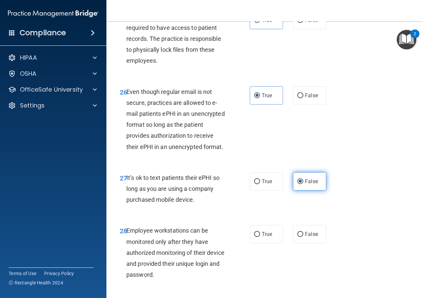
scroll to position [1893, 0]
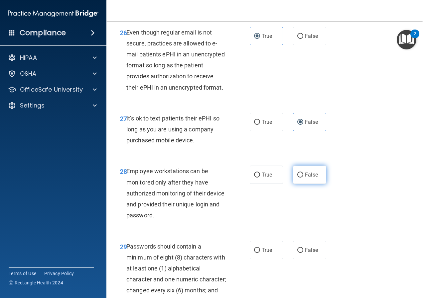
click at [300, 184] on label "False" at bounding box center [309, 175] width 33 height 18
click at [300, 178] on input "False" at bounding box center [300, 175] width 6 height 5
radio input "true"
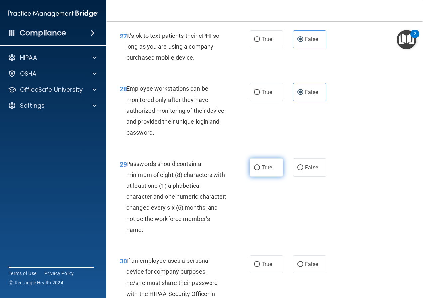
click at [263, 171] on span "True" at bounding box center [266, 167] width 10 height 6
click at [260, 170] on input "True" at bounding box center [257, 167] width 6 height 5
radio input "true"
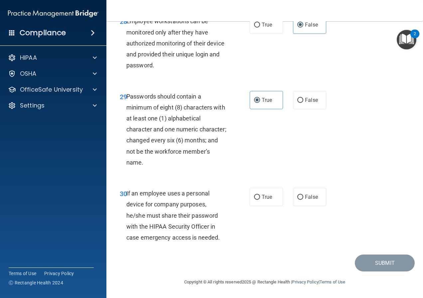
scroll to position [2098, 0]
click at [306, 196] on span "False" at bounding box center [311, 197] width 13 height 6
click at [303, 196] on input "False" at bounding box center [300, 197] width 6 height 5
radio input "true"
click at [380, 262] on button "Submit" at bounding box center [385, 263] width 60 height 17
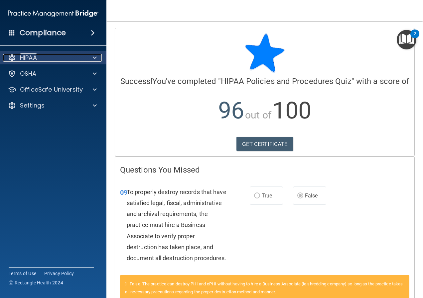
click at [95, 56] on span at bounding box center [95, 58] width 4 height 8
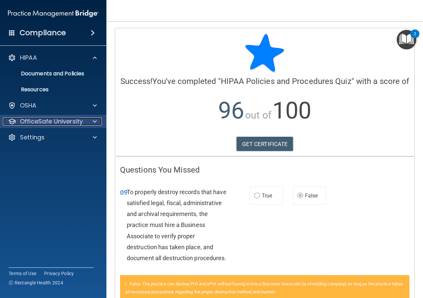
click at [97, 121] on div at bounding box center [93, 122] width 17 height 8
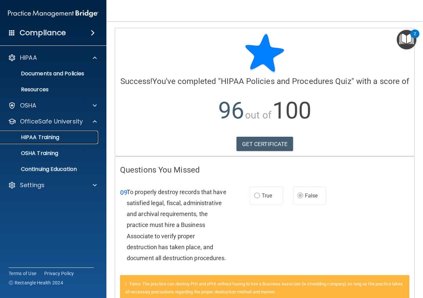
click at [79, 135] on div "HIPAA Training" at bounding box center [49, 137] width 91 height 7
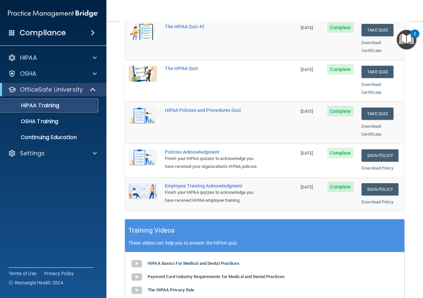
scroll to position [107, 0]
click at [376, 150] on link "Sign Policy" at bounding box center [379, 156] width 37 height 12
click at [62, 120] on div "OSHA Training" at bounding box center [49, 121] width 91 height 7
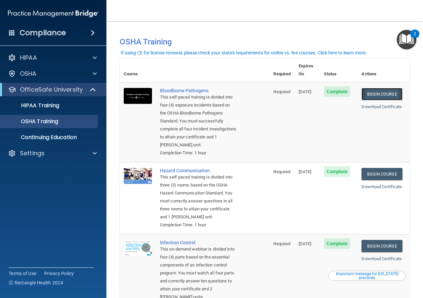
click at [377, 88] on link "Begin Course" at bounding box center [381, 94] width 41 height 12
click at [374, 88] on link "Begin Course" at bounding box center [381, 94] width 41 height 12
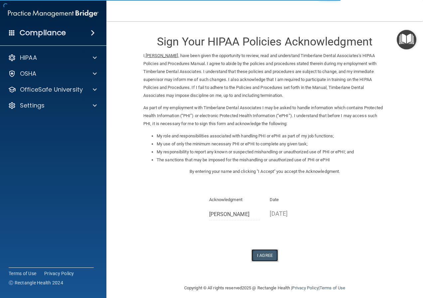
click at [260, 257] on button "I Agree" at bounding box center [264, 256] width 27 height 12
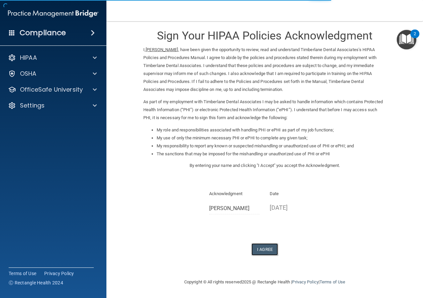
scroll to position [5, 0]
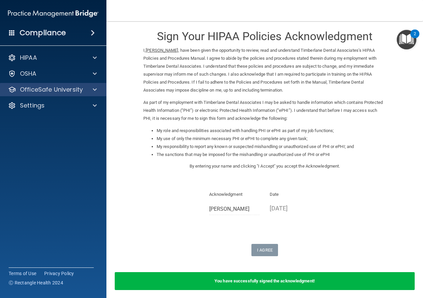
click at [97, 85] on div "OfficeSafe University" at bounding box center [53, 89] width 107 height 13
click at [96, 87] on span at bounding box center [95, 90] width 4 height 8
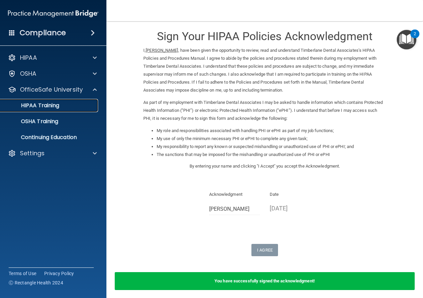
click at [81, 102] on div "HIPAA Training" at bounding box center [49, 105] width 91 height 7
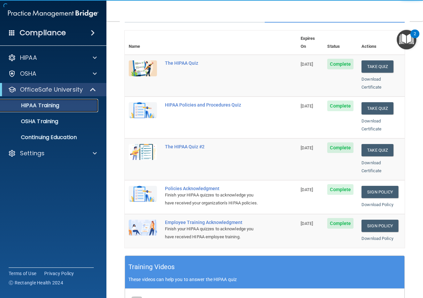
scroll to position [70, 0]
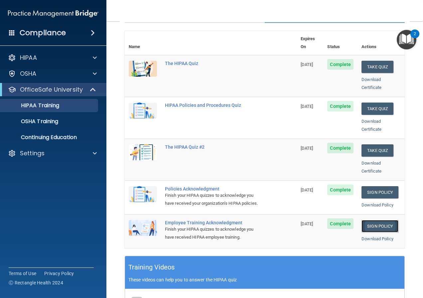
click at [375, 224] on link "Sign Policy" at bounding box center [379, 226] width 37 height 12
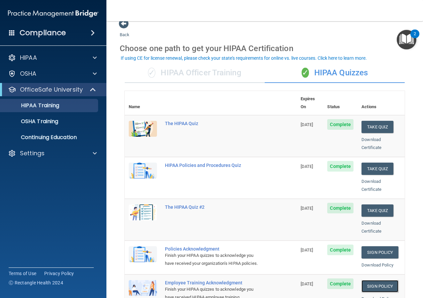
scroll to position [10, 0]
click at [75, 120] on div "OSHA Training" at bounding box center [49, 121] width 91 height 7
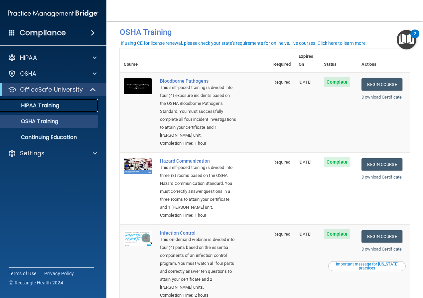
click at [65, 101] on link "HIPAA Training" at bounding box center [45, 105] width 105 height 13
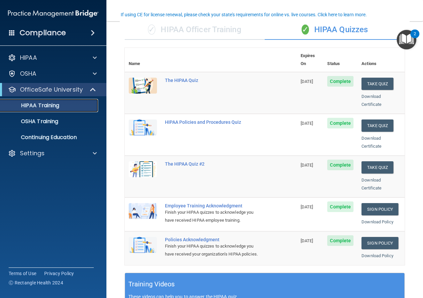
scroll to position [53, 0]
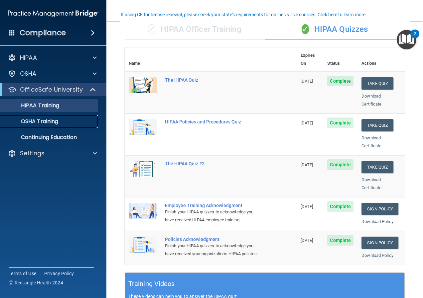
click at [76, 117] on link "OSHA Training" at bounding box center [45, 121] width 105 height 13
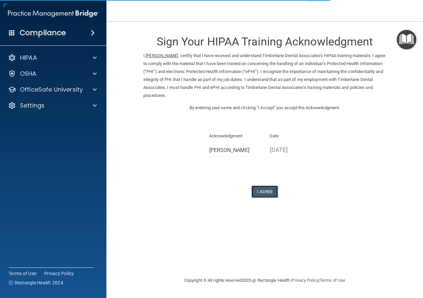
click at [258, 190] on button "I Agree" at bounding box center [264, 192] width 27 height 12
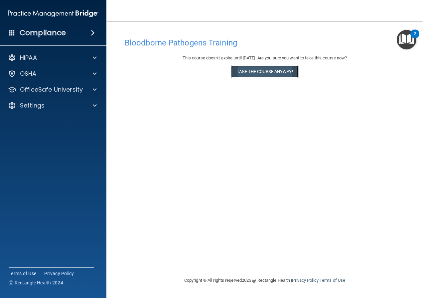
click at [255, 71] on button "Take the course anyway!" at bounding box center [264, 71] width 67 height 12
